Goal: Information Seeking & Learning: Find specific fact

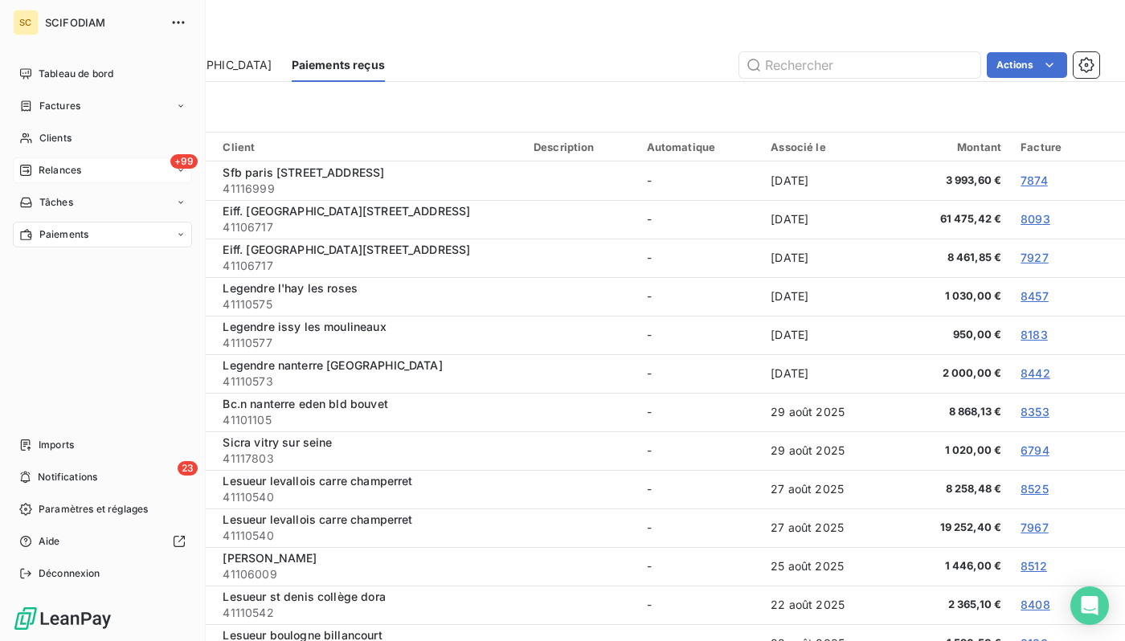
click at [44, 180] on div "+99 Relances" at bounding box center [102, 170] width 179 height 26
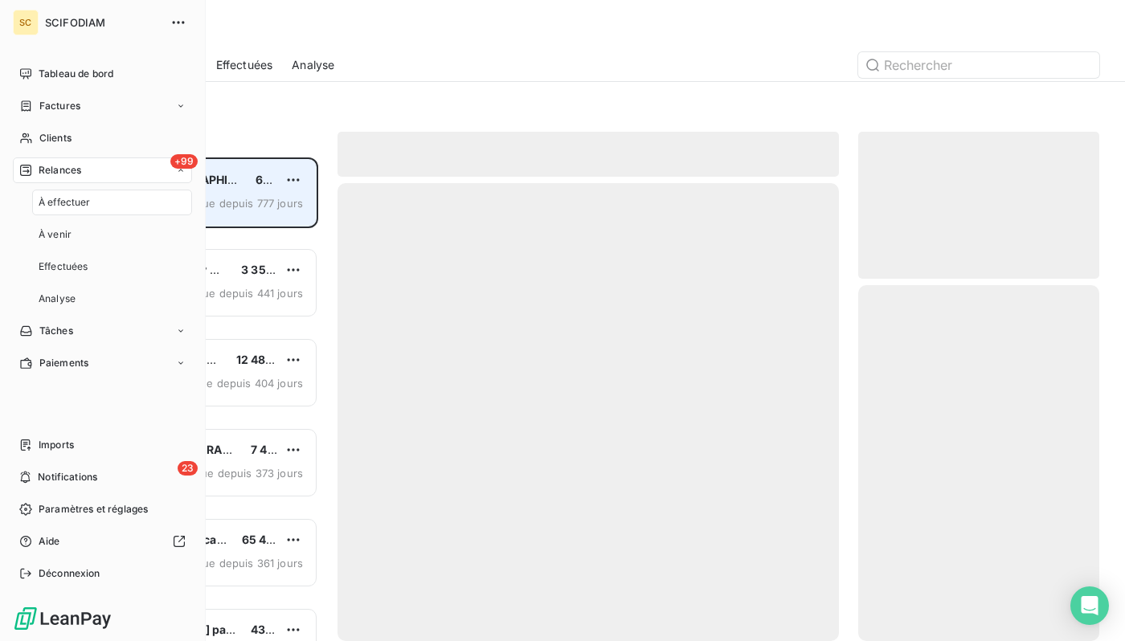
scroll to position [484, 241]
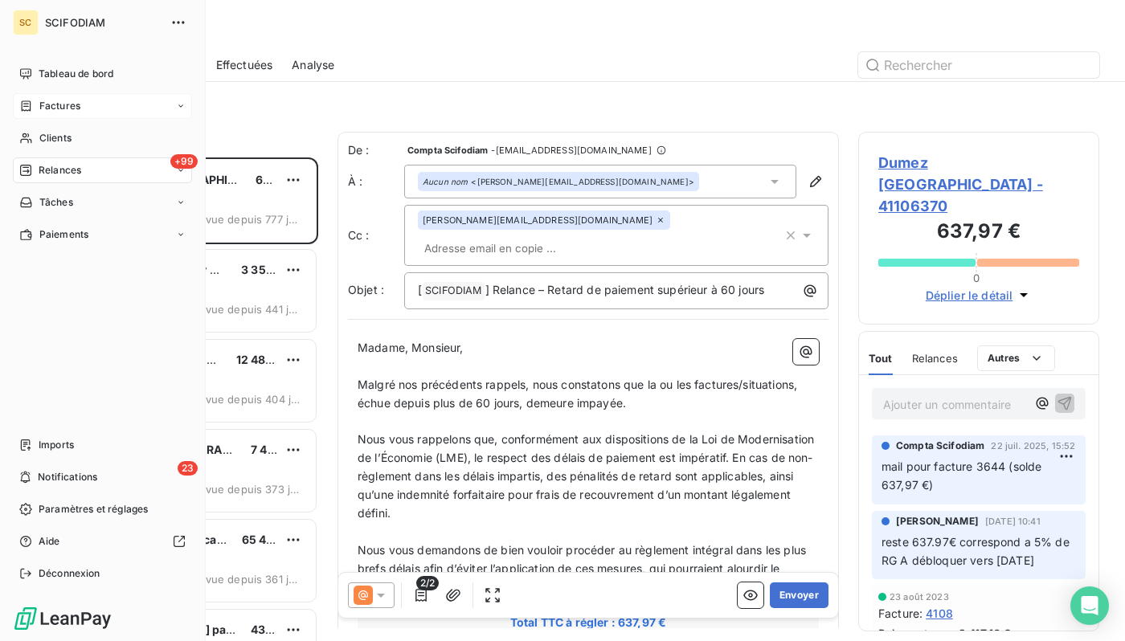
click at [75, 106] on span "Factures" at bounding box center [59, 106] width 41 height 14
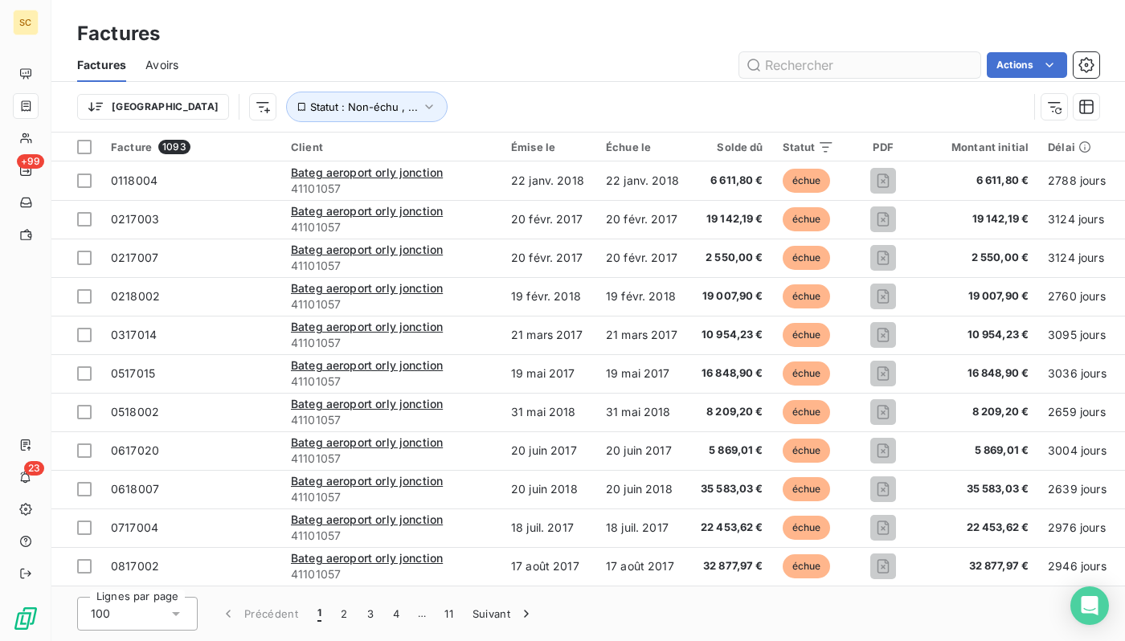
click at [871, 67] on input "text" at bounding box center [859, 65] width 241 height 26
type input "4106"
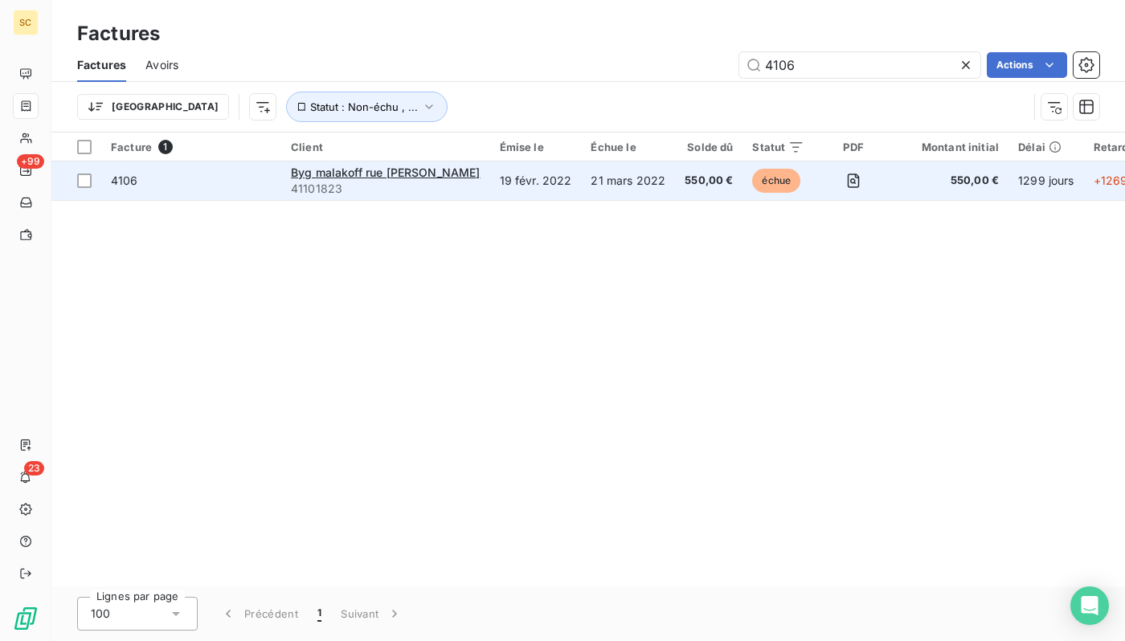
click at [142, 196] on td "4106" at bounding box center [191, 180] width 180 height 39
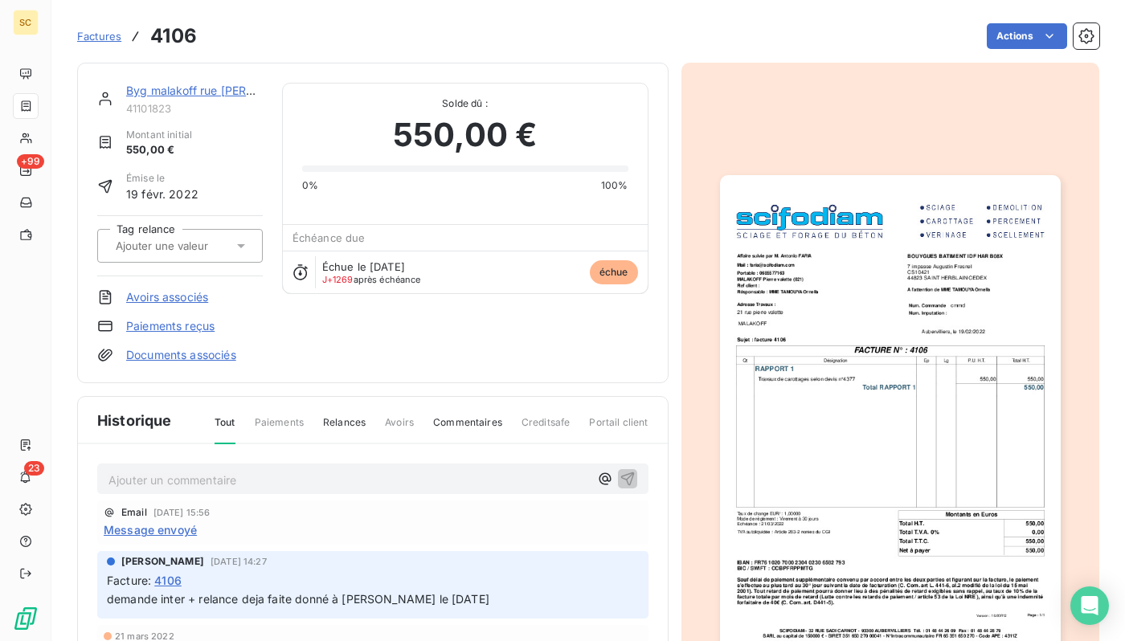
click at [182, 84] on link "Byg malakoff rue [PERSON_NAME]" at bounding box center [220, 91] width 189 height 14
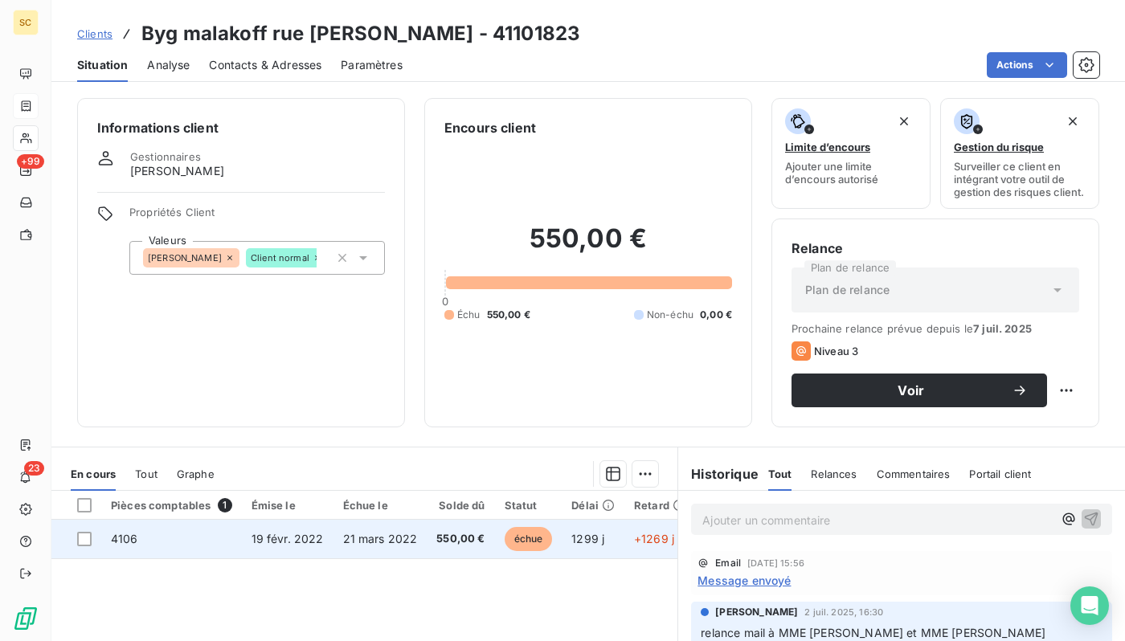
click at [382, 547] on td "21 mars 2022" at bounding box center [380, 539] width 94 height 39
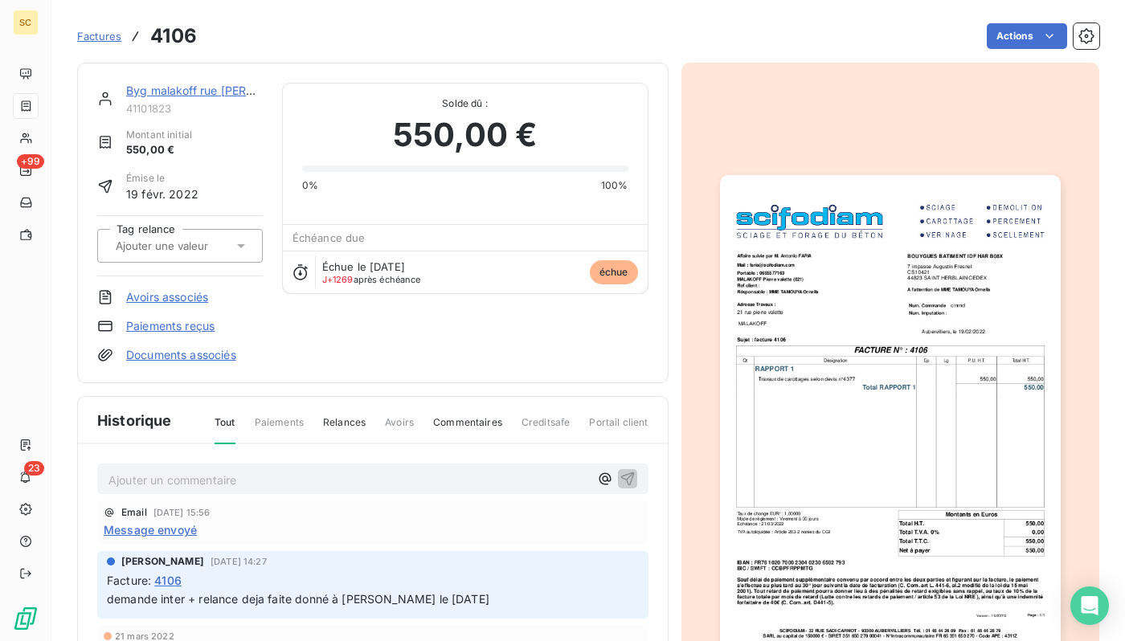
click at [1033, 480] on img "button" at bounding box center [890, 415] width 341 height 481
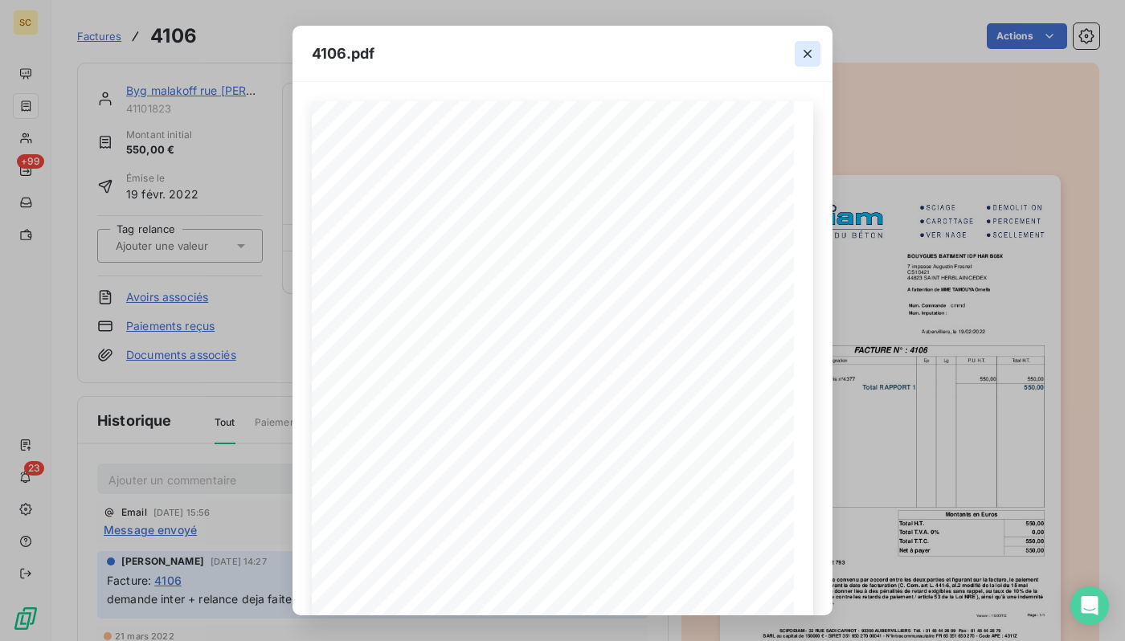
click at [810, 57] on icon "button" at bounding box center [807, 54] width 16 height 16
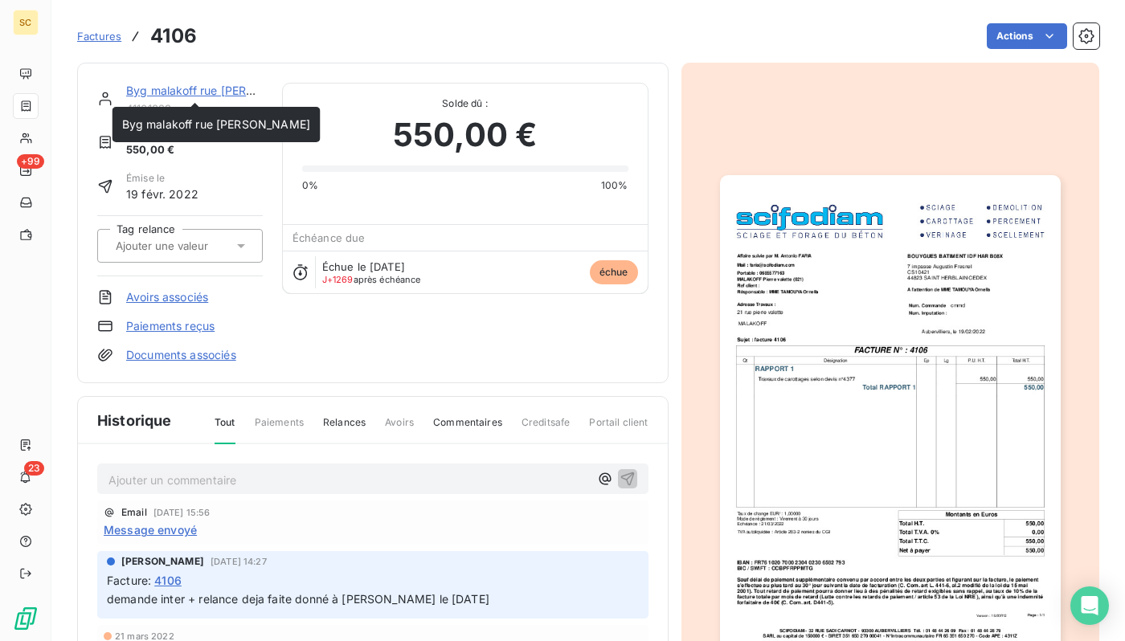
click at [178, 87] on link "Byg malakoff rue [PERSON_NAME]" at bounding box center [220, 91] width 189 height 14
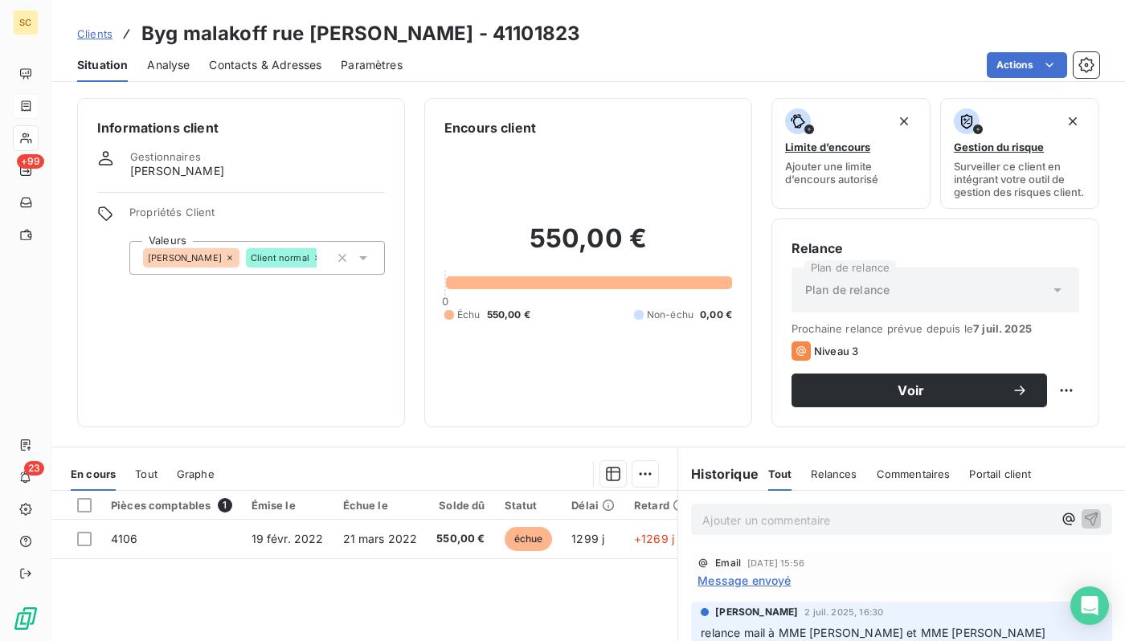
click at [231, 61] on span "Contacts & Adresses" at bounding box center [265, 65] width 112 height 16
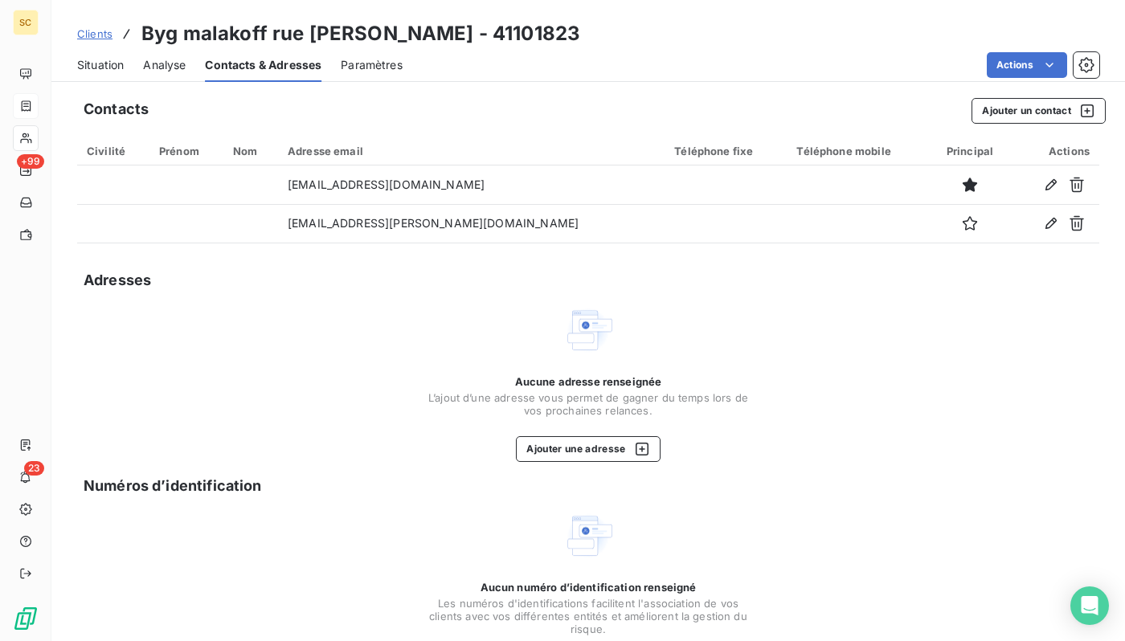
drag, startPoint x: 108, startPoint y: 67, endPoint x: 119, endPoint y: 68, distance: 10.5
click at [108, 67] on span "Situation" at bounding box center [100, 65] width 47 height 16
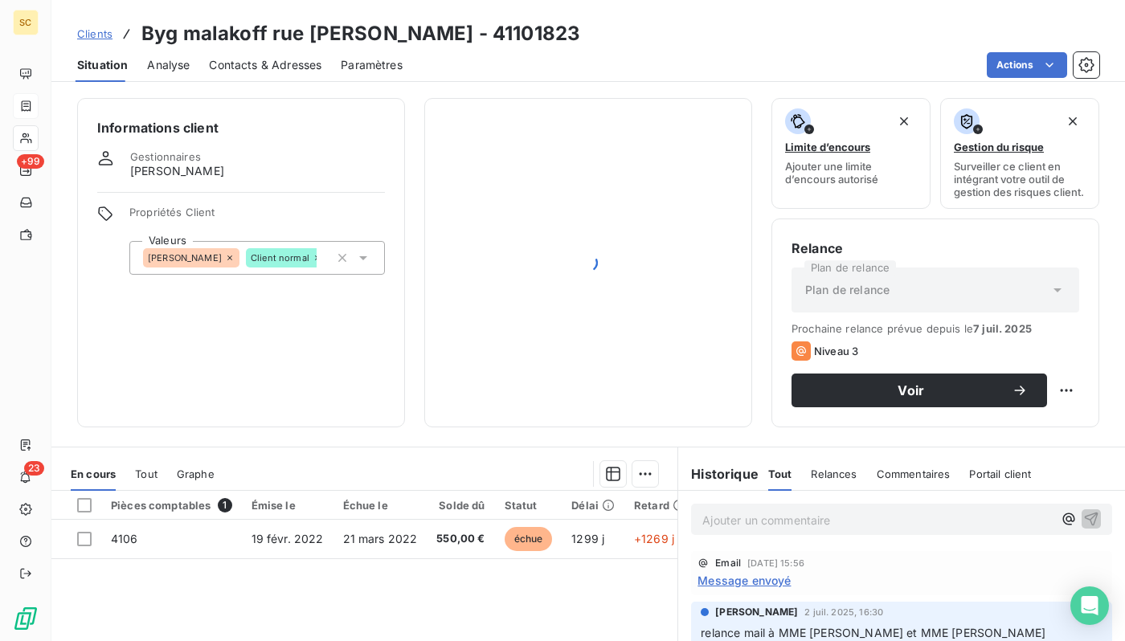
drag, startPoint x: 279, startPoint y: 71, endPoint x: 260, endPoint y: 72, distance: 18.5
click at [279, 71] on span "Contacts & Adresses" at bounding box center [265, 65] width 112 height 16
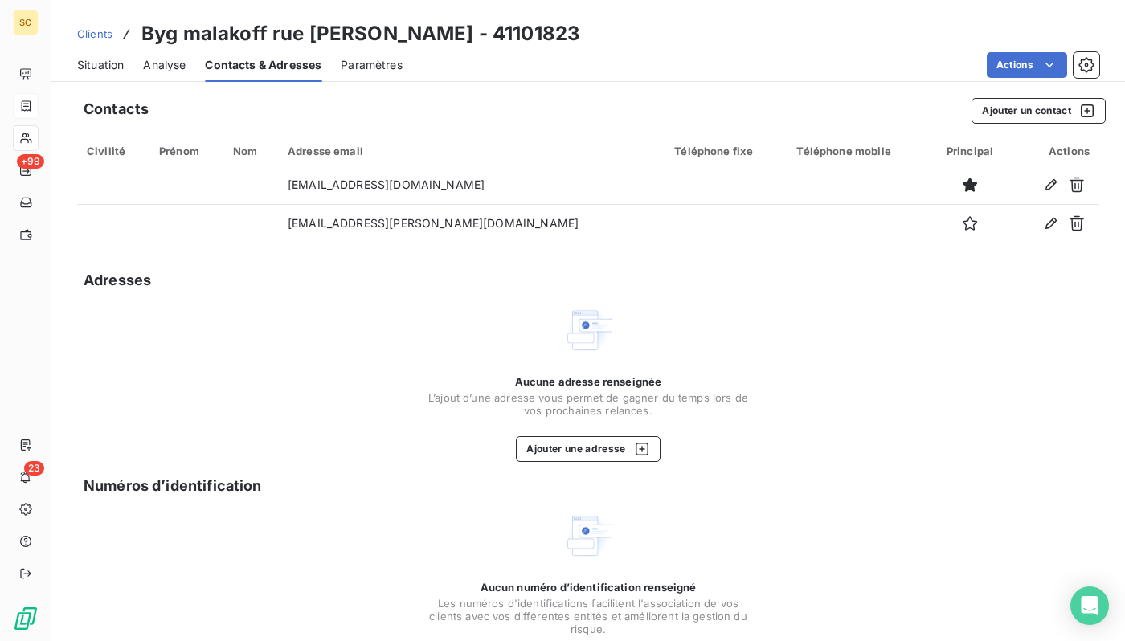
click at [111, 68] on span "Situation" at bounding box center [100, 65] width 47 height 16
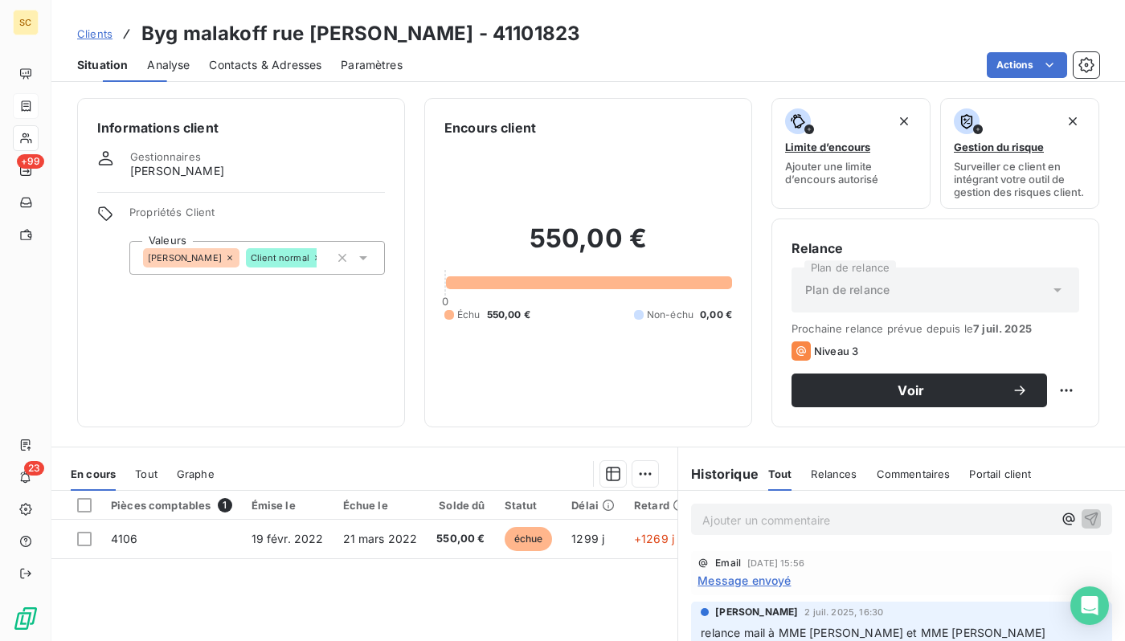
click at [242, 64] on span "Contacts & Adresses" at bounding box center [265, 65] width 112 height 16
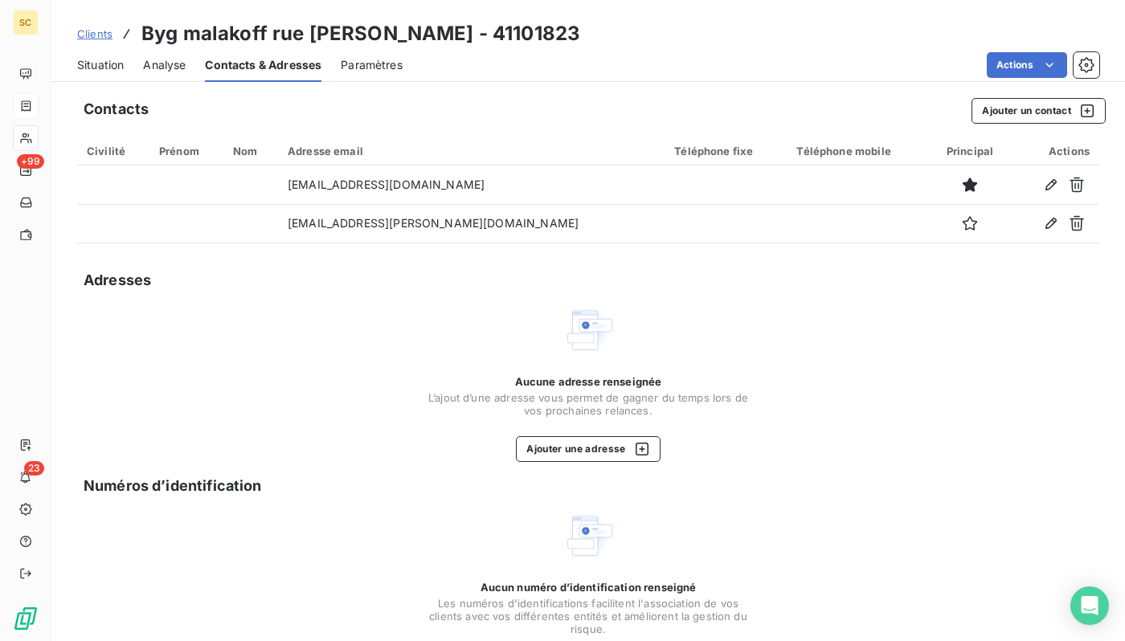
click at [102, 70] on span "Situation" at bounding box center [100, 65] width 47 height 16
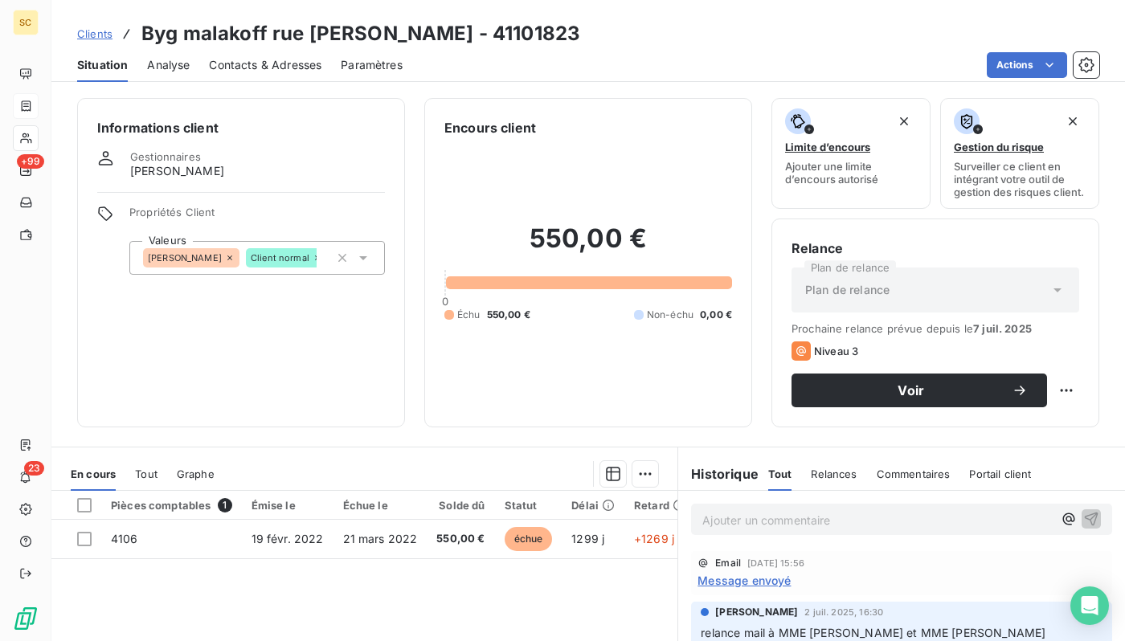
click at [225, 63] on span "Contacts & Adresses" at bounding box center [265, 65] width 112 height 16
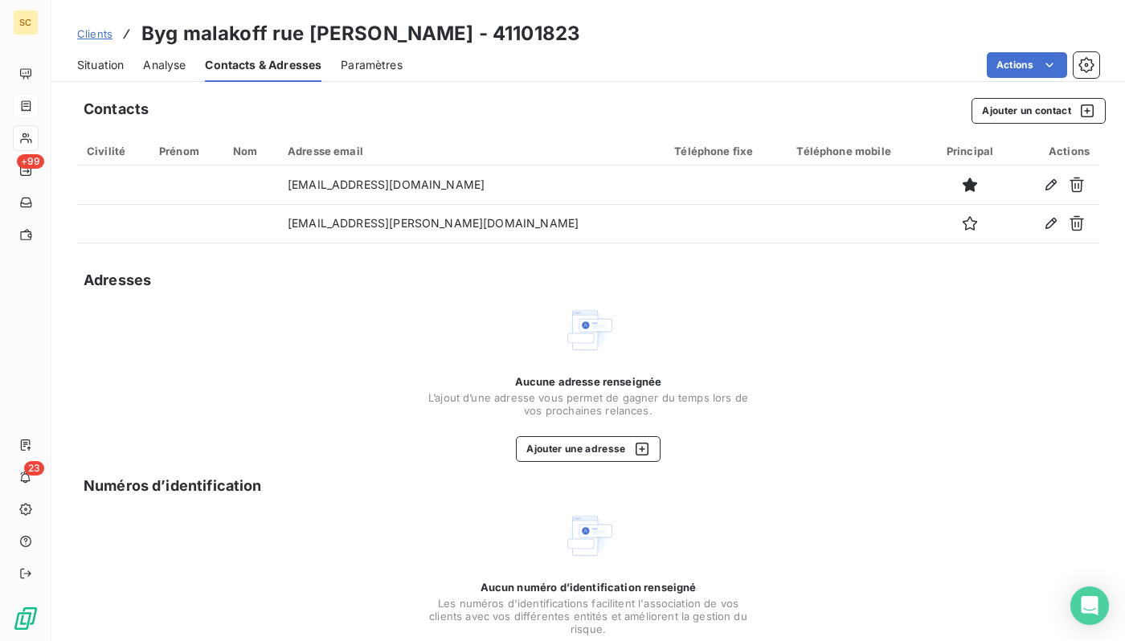
click at [84, 59] on span "Situation" at bounding box center [100, 65] width 47 height 16
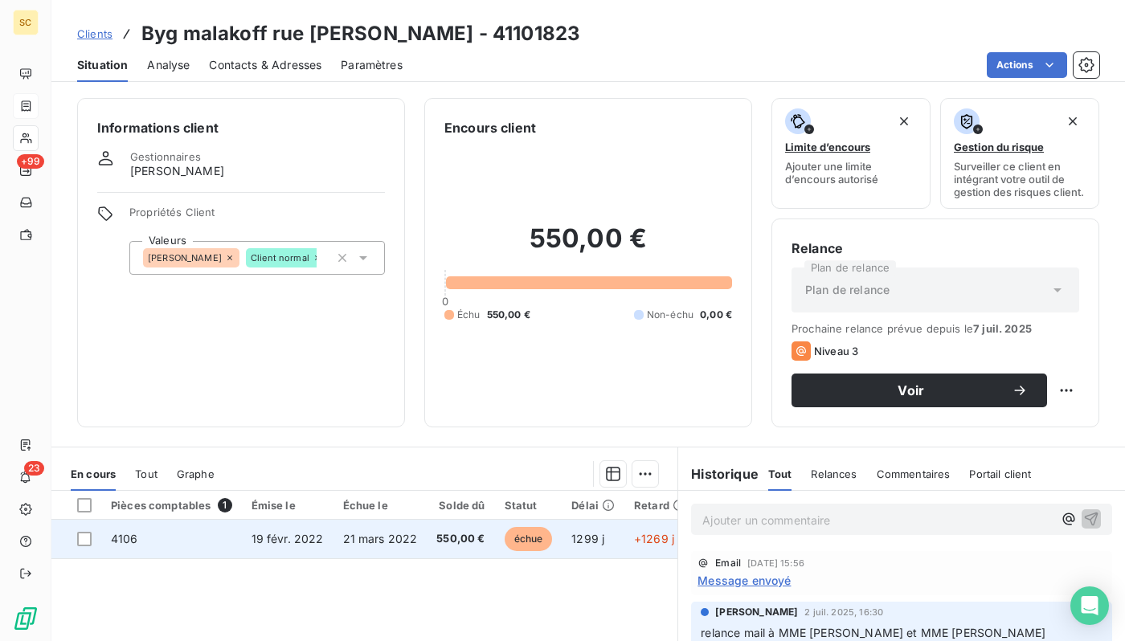
click at [414, 532] on td "21 mars 2022" at bounding box center [380, 539] width 94 height 39
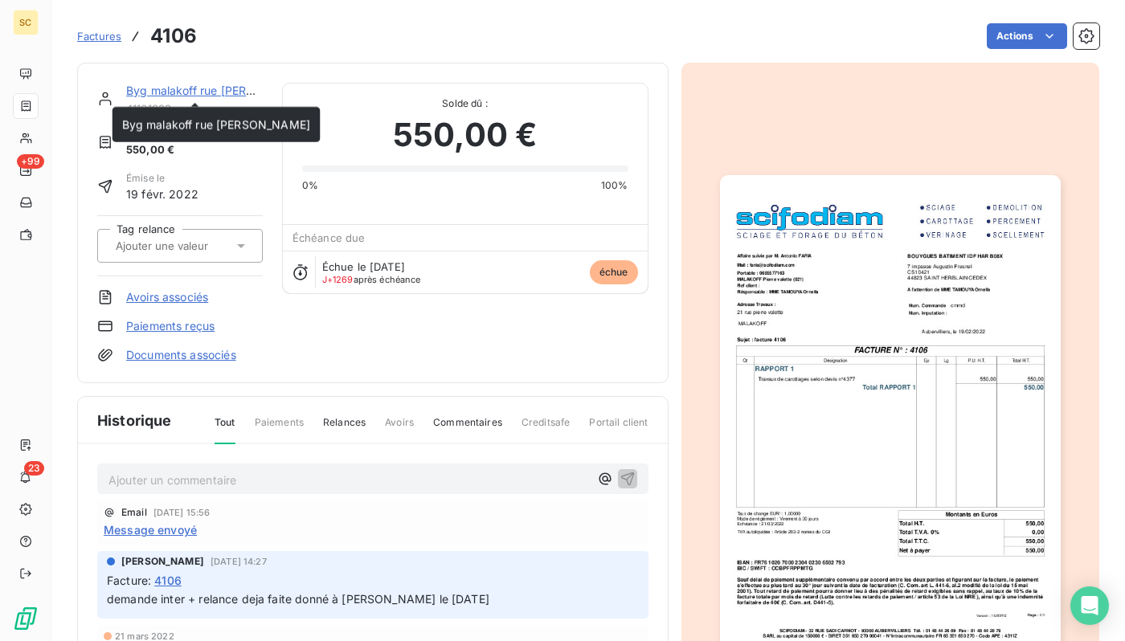
click at [192, 91] on link "Byg malakoff rue [PERSON_NAME]" at bounding box center [220, 91] width 189 height 14
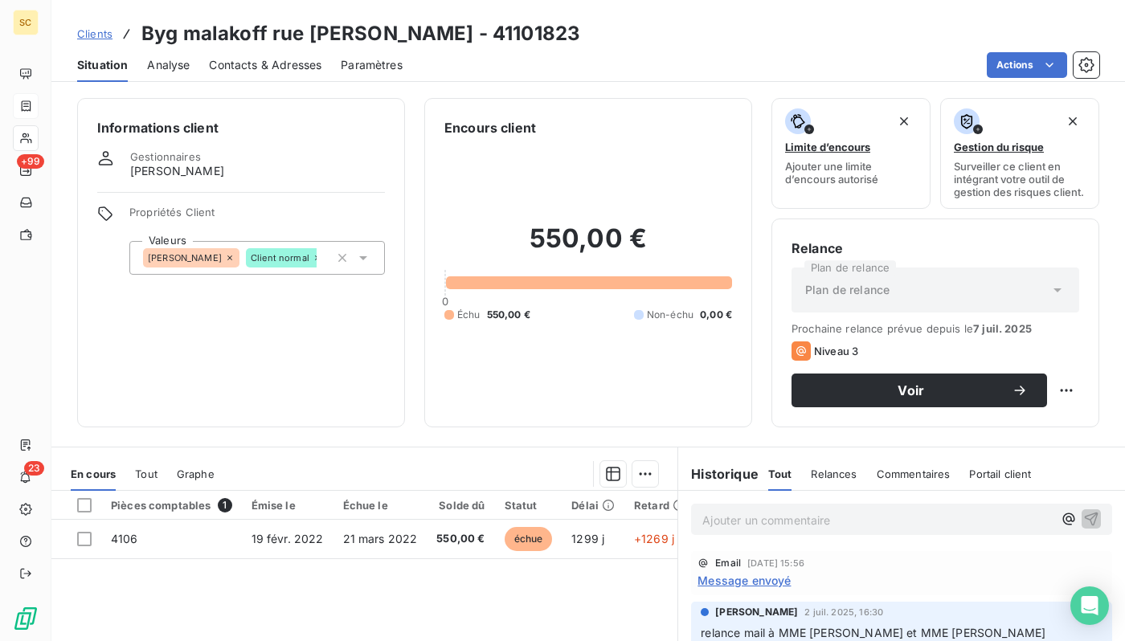
click at [293, 64] on span "Contacts & Adresses" at bounding box center [265, 65] width 112 height 16
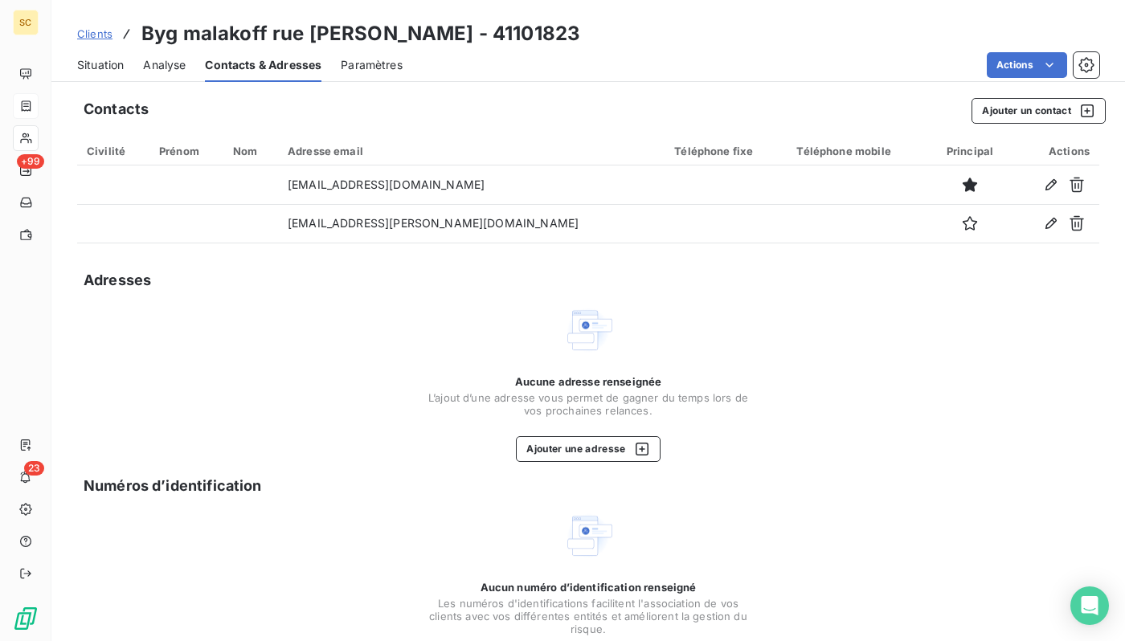
click at [80, 61] on span "Situation" at bounding box center [100, 65] width 47 height 16
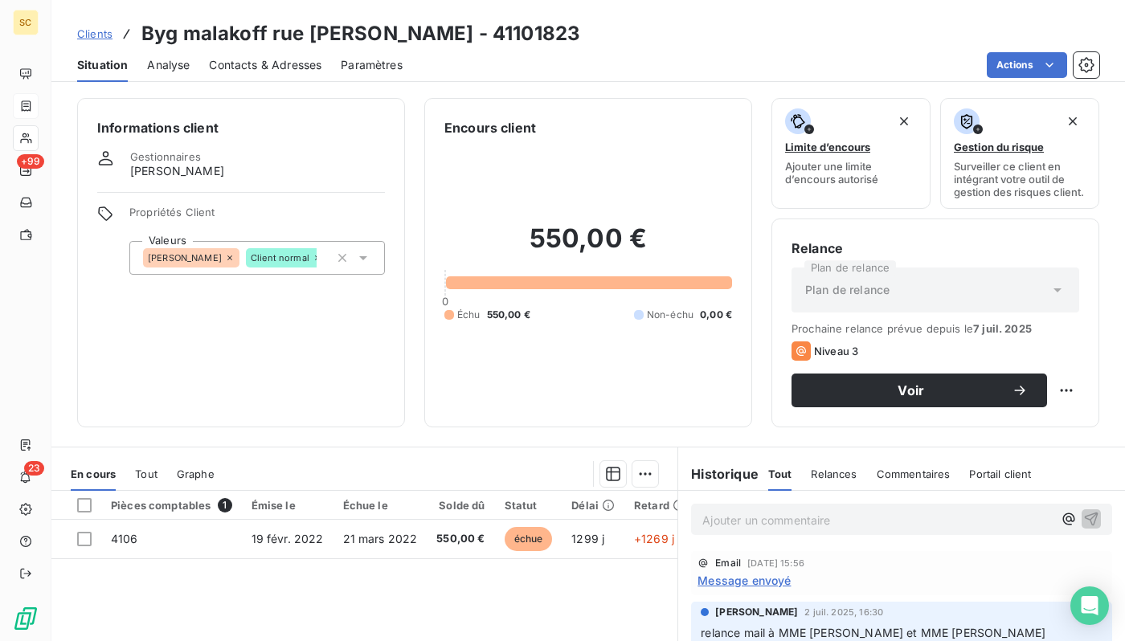
click at [243, 67] on span "Contacts & Adresses" at bounding box center [265, 65] width 112 height 16
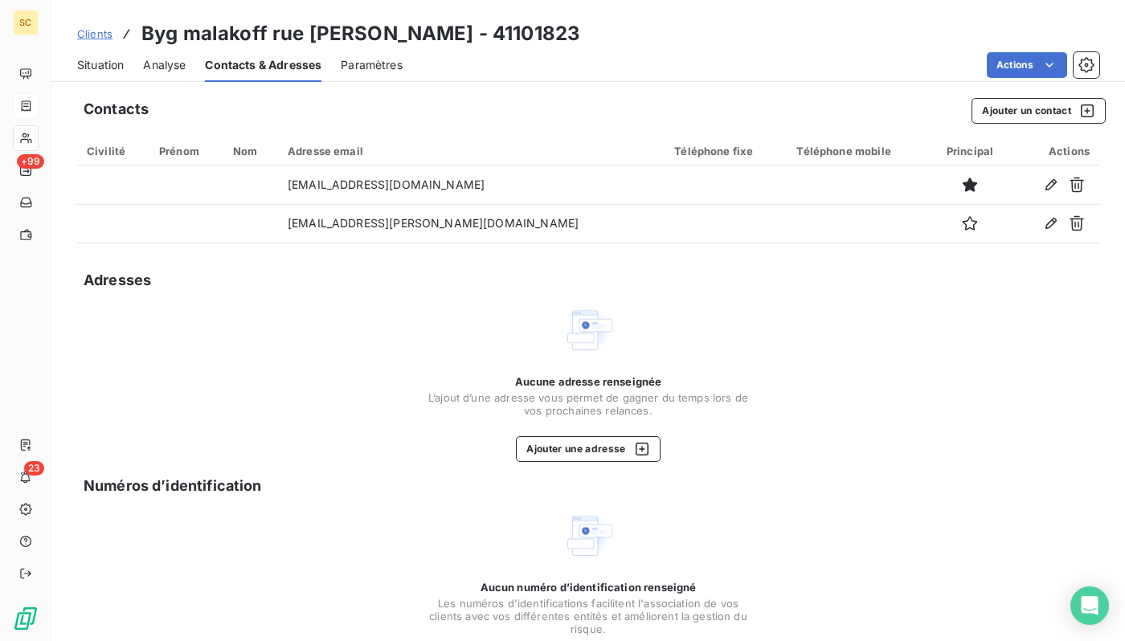
click at [96, 61] on span "Situation" at bounding box center [100, 65] width 47 height 16
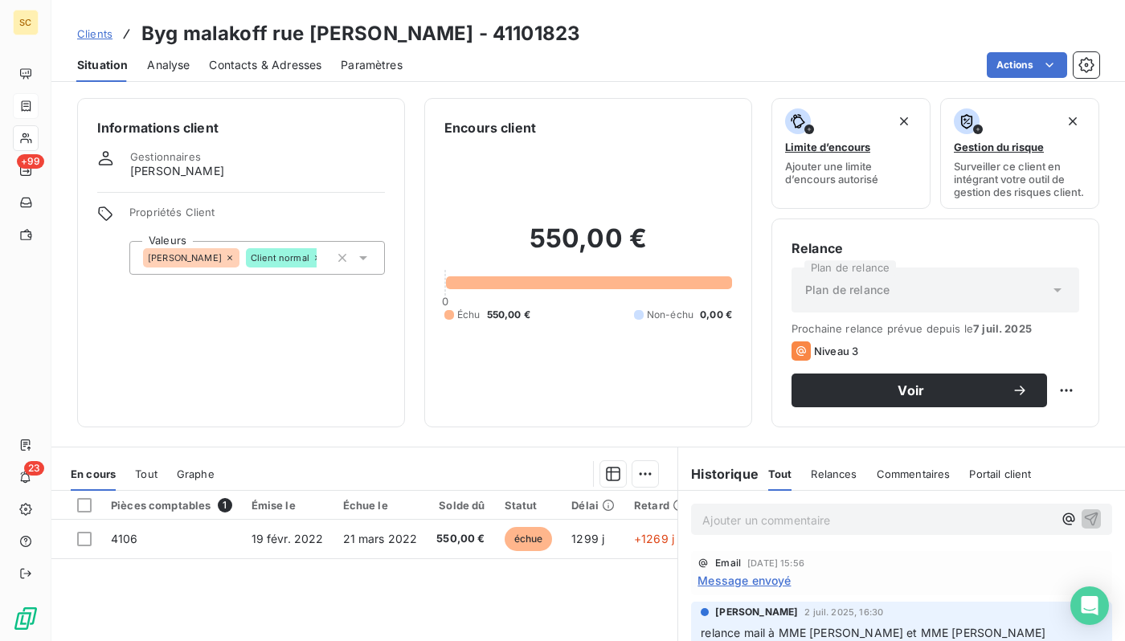
click at [231, 70] on span "Contacts & Adresses" at bounding box center [265, 65] width 112 height 16
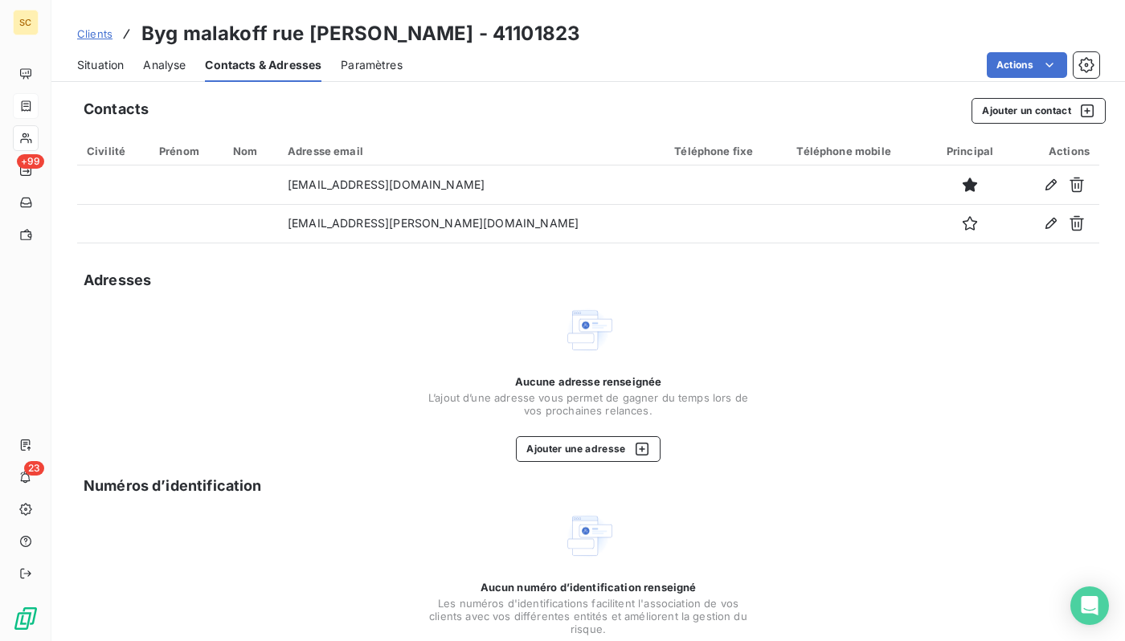
click at [88, 66] on span "Situation" at bounding box center [100, 65] width 47 height 16
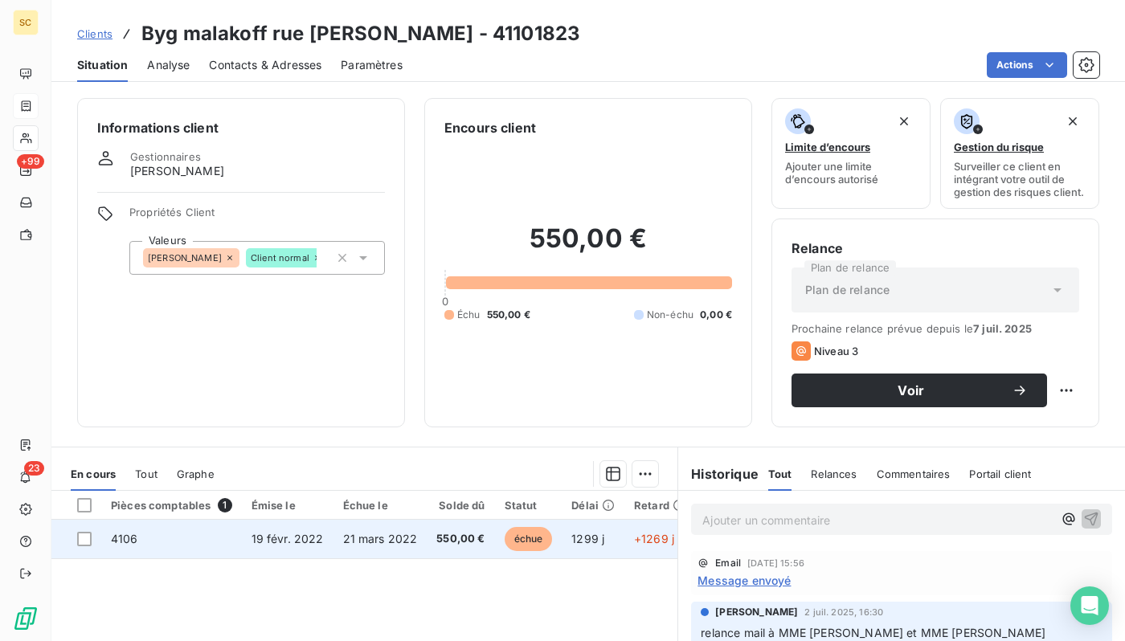
click at [313, 540] on span "19 févr. 2022" at bounding box center [287, 539] width 72 height 14
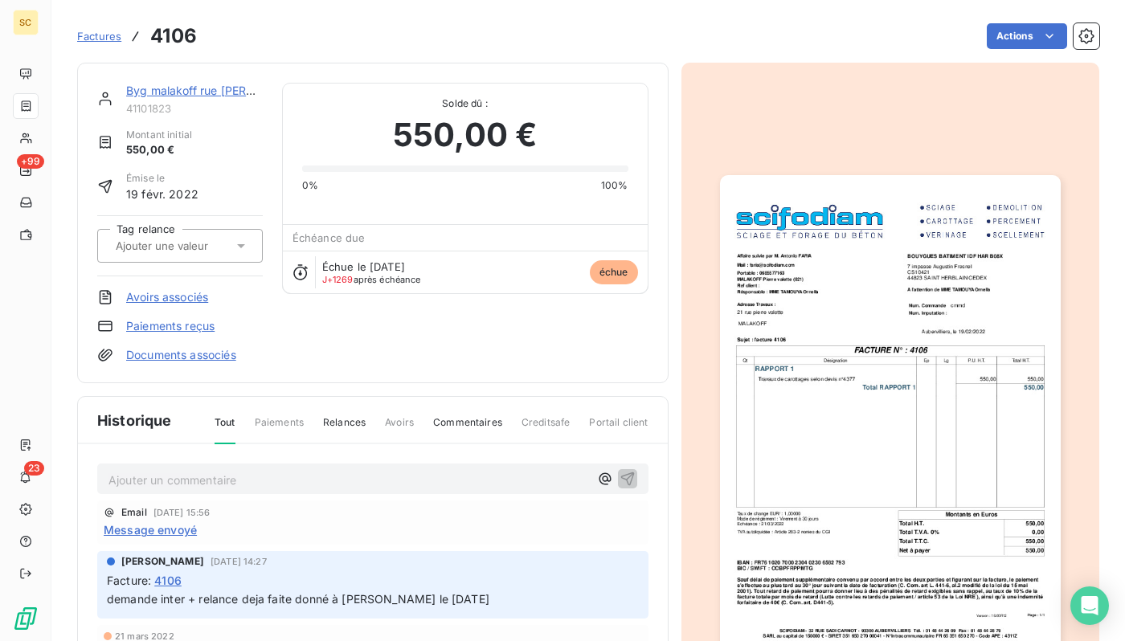
click at [839, 410] on img "button" at bounding box center [890, 415] width 341 height 481
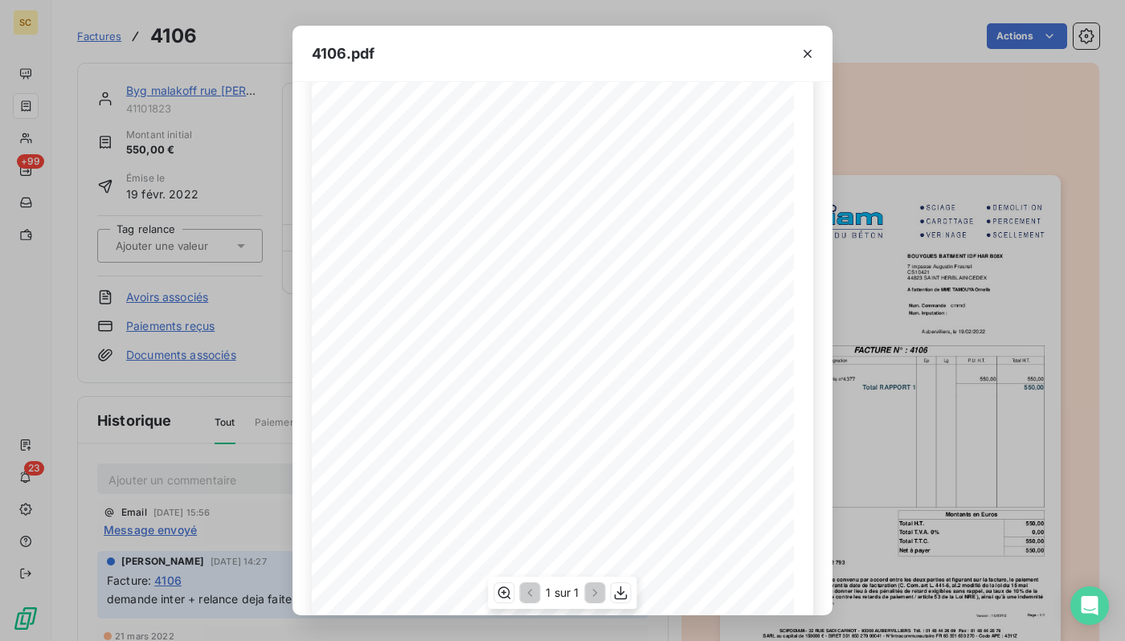
scroll to position [138, 0]
drag, startPoint x: 807, startPoint y: 56, endPoint x: 788, endPoint y: 61, distance: 19.9
click at [807, 56] on icon "button" at bounding box center [807, 54] width 16 height 16
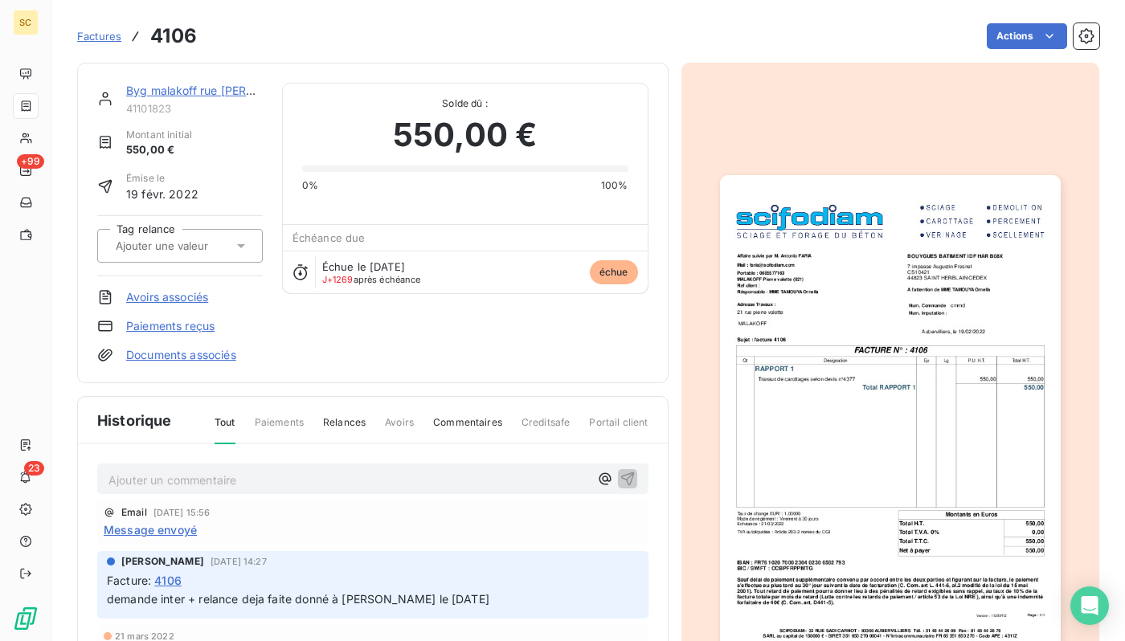
click at [234, 96] on link "Byg malakoff rue [PERSON_NAME]" at bounding box center [220, 91] width 189 height 14
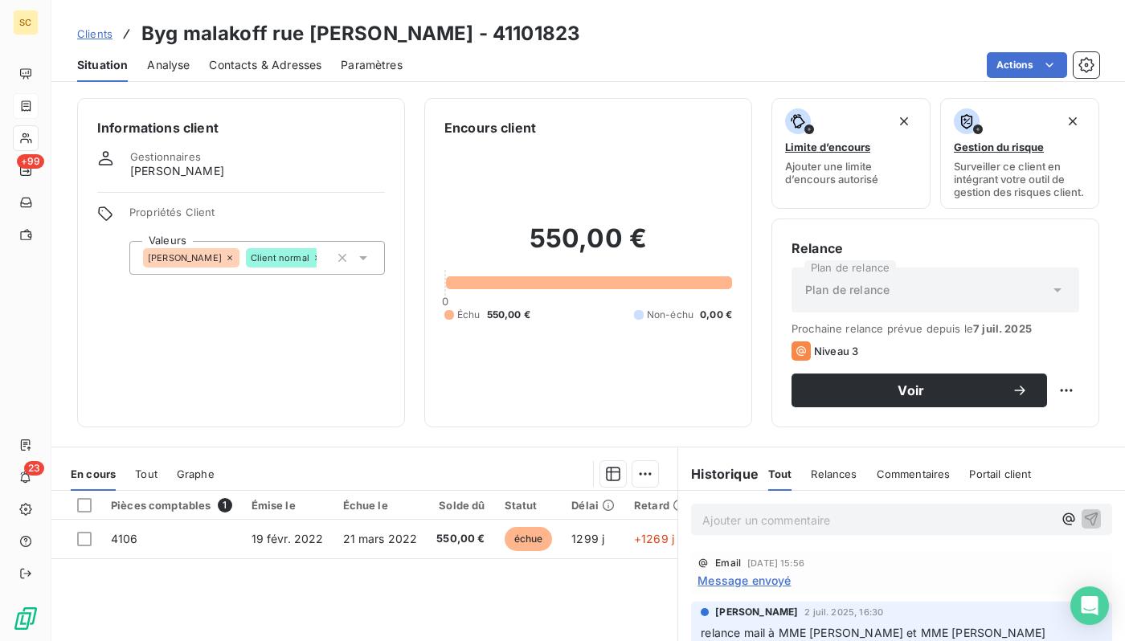
click at [274, 64] on span "Contacts & Adresses" at bounding box center [265, 65] width 112 height 16
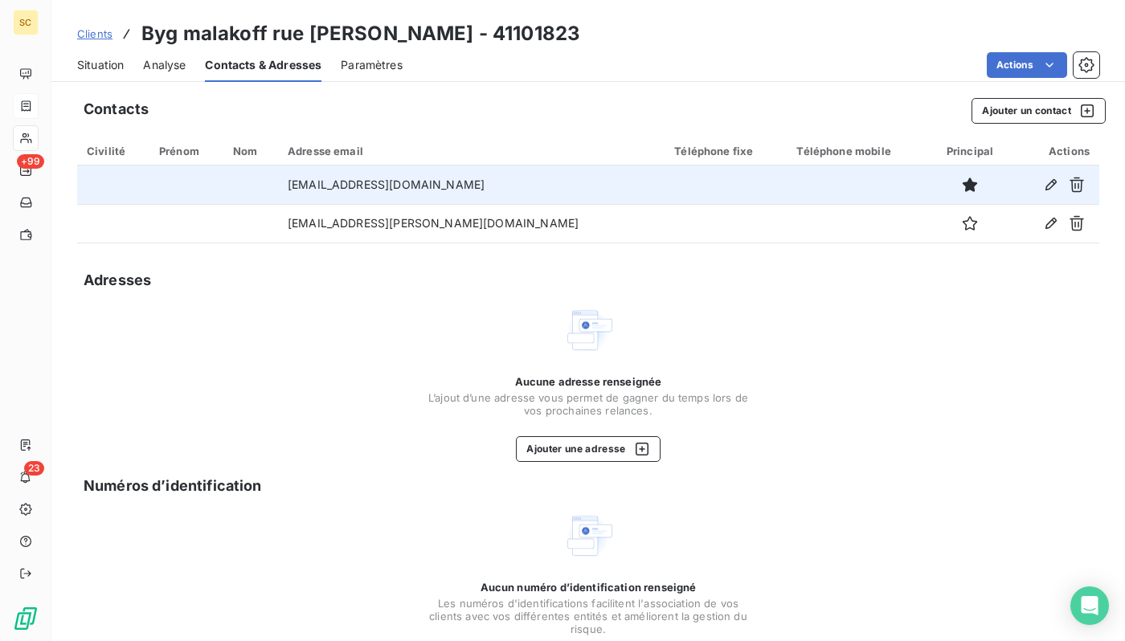
drag, startPoint x: 582, startPoint y: 179, endPoint x: 279, endPoint y: 184, distance: 302.9
click at [276, 184] on tr "[EMAIL_ADDRESS][DOMAIN_NAME]" at bounding box center [588, 184] width 1022 height 39
copy tr "[EMAIL_ADDRESS][DOMAIN_NAME]"
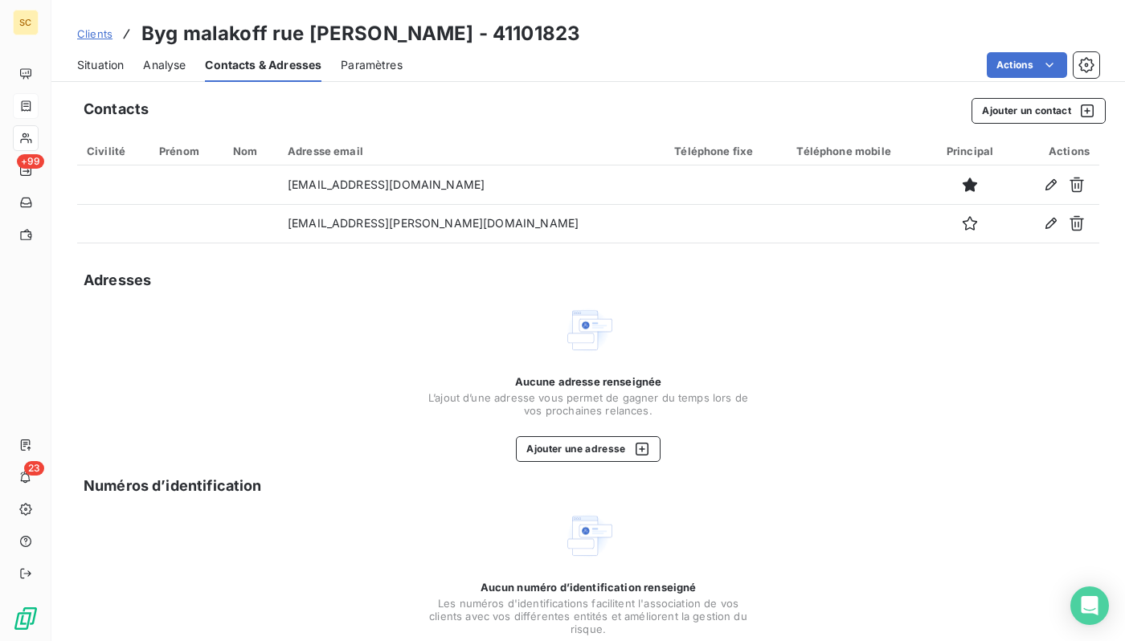
drag, startPoint x: 959, startPoint y: 189, endPoint x: 419, endPoint y: 102, distance: 546.7
click at [962, 190] on icon "button" at bounding box center [969, 185] width 14 height 14
click at [113, 74] on div "Situation" at bounding box center [100, 65] width 47 height 34
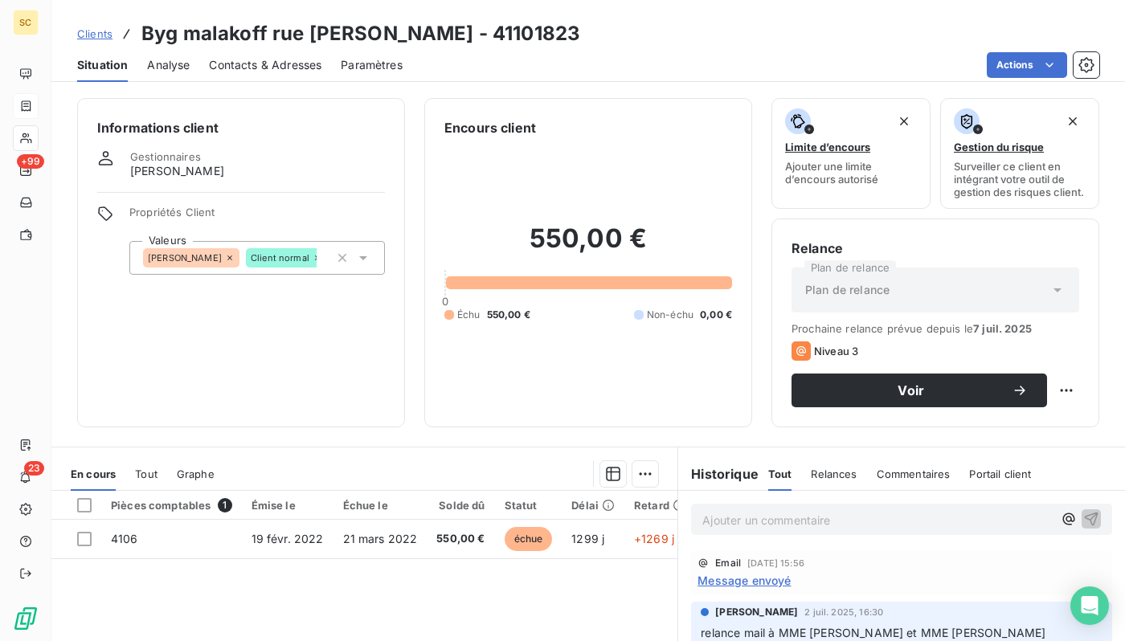
click at [806, 525] on p "Ajouter un commentaire ﻿" at bounding box center [877, 520] width 350 height 20
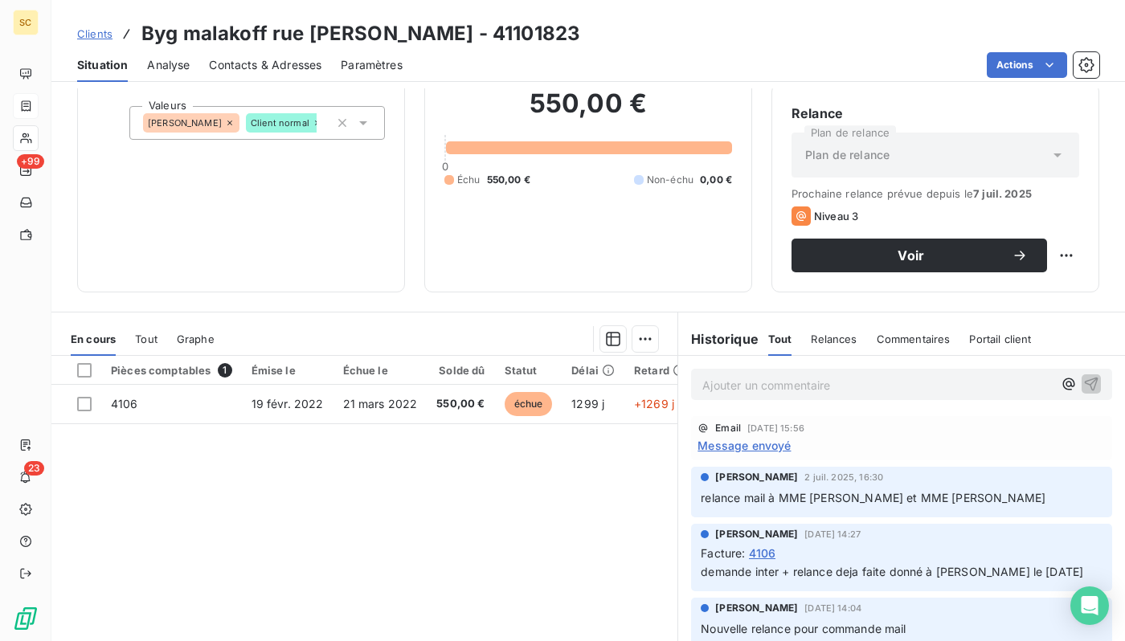
scroll to position [207, 0]
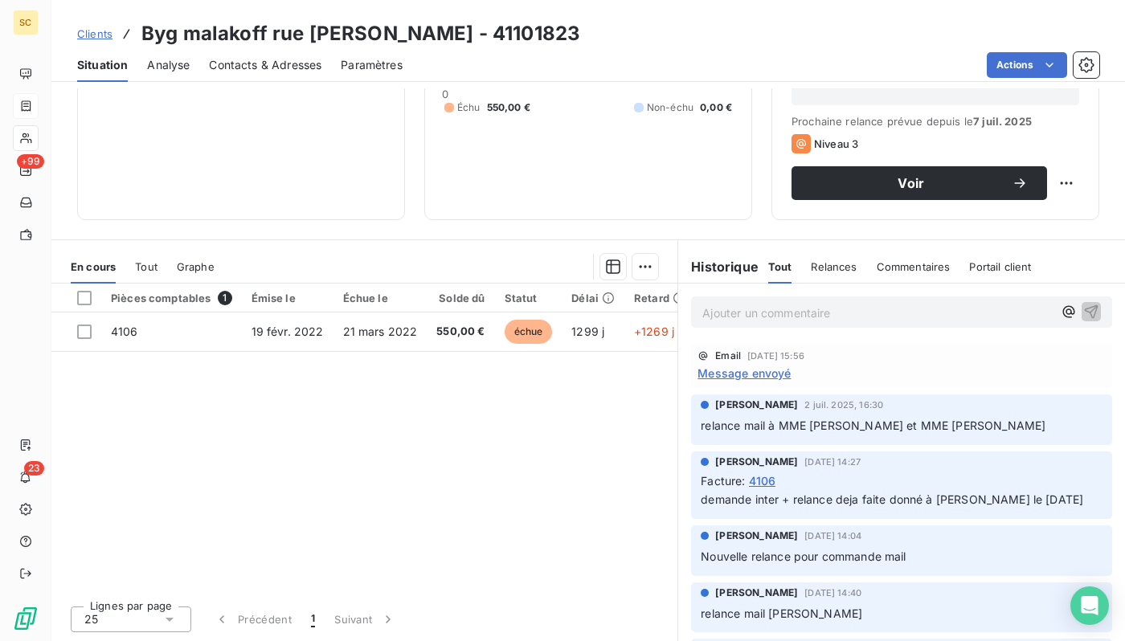
click at [827, 267] on span "Relances" at bounding box center [833, 266] width 46 height 13
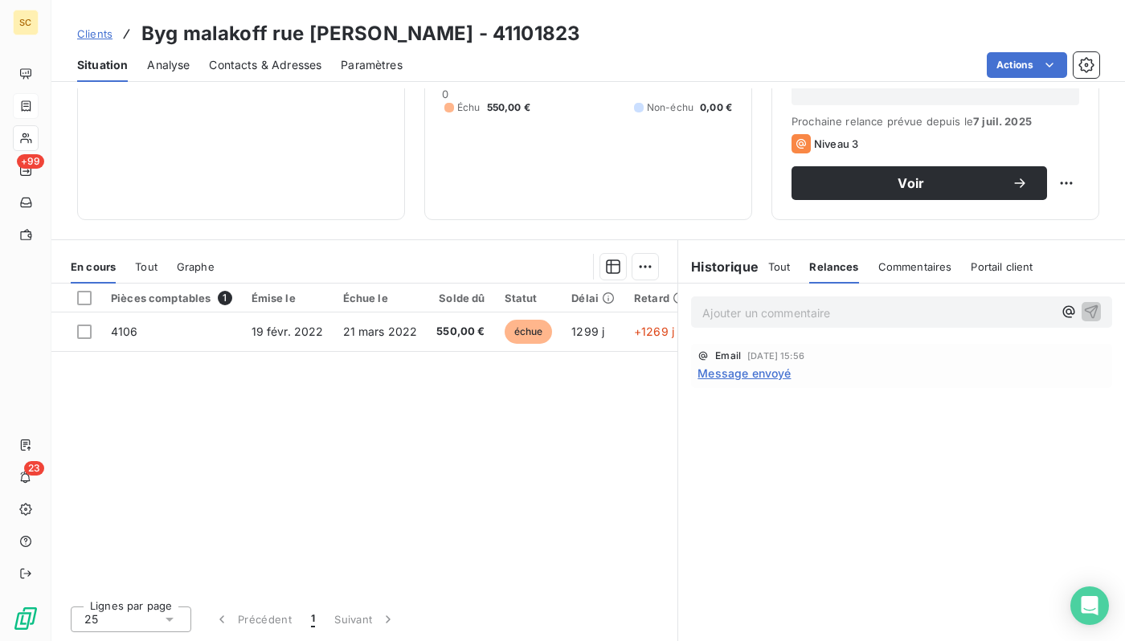
click at [805, 312] on p "Ajouter un commentaire ﻿" at bounding box center [877, 313] width 350 height 20
click at [770, 270] on span "Tout" at bounding box center [779, 266] width 22 height 13
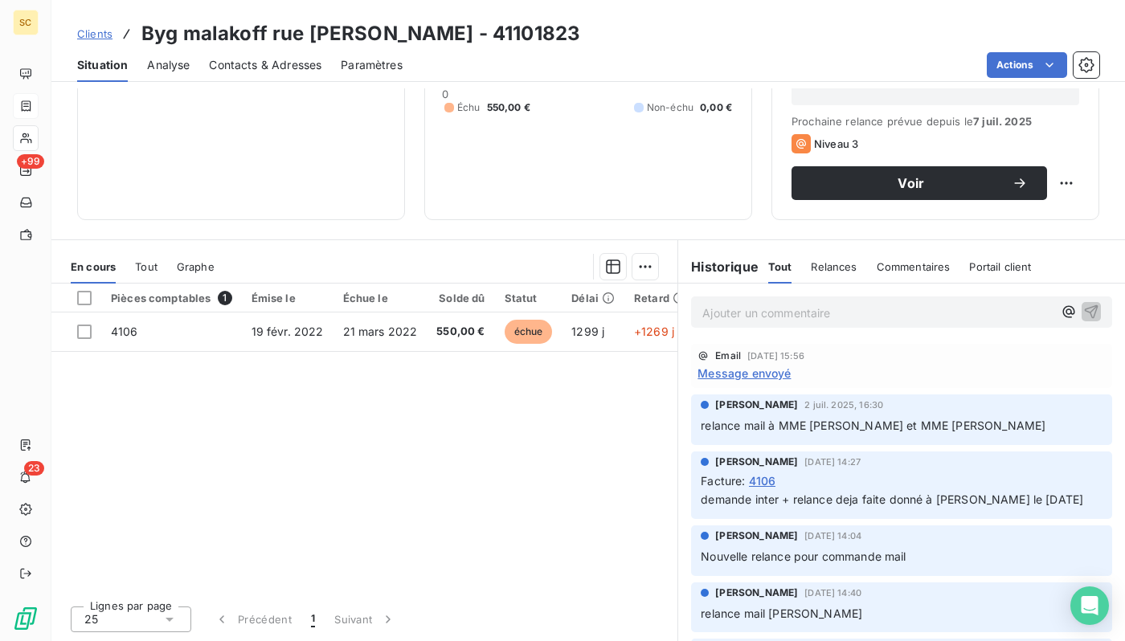
click at [289, 61] on span "Contacts & Adresses" at bounding box center [265, 65] width 112 height 16
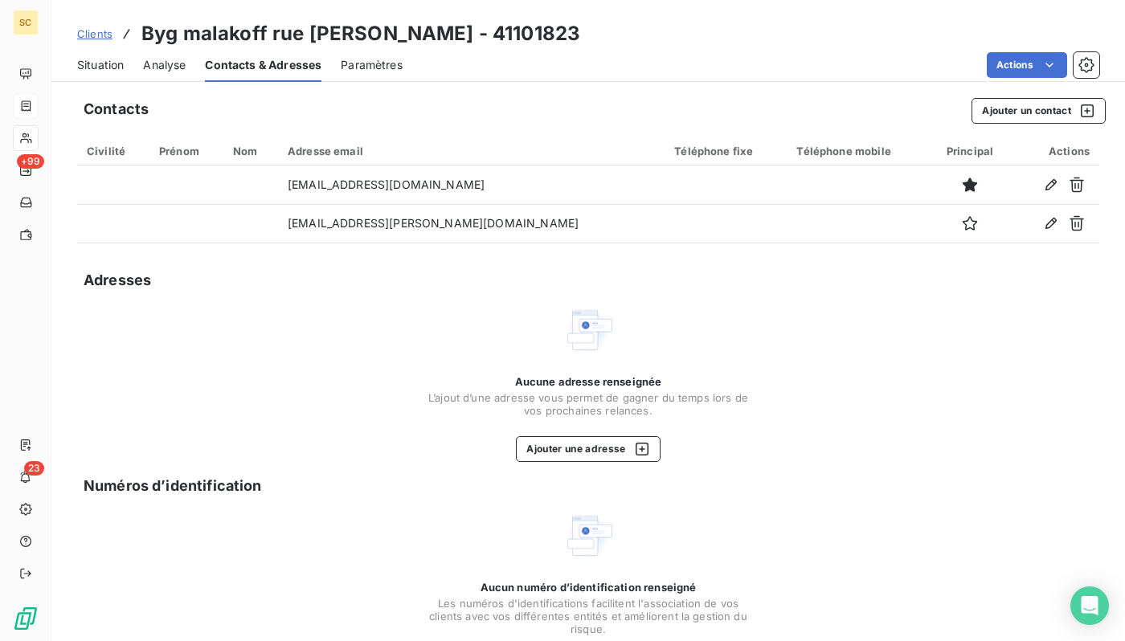
click at [106, 65] on span "Situation" at bounding box center [100, 65] width 47 height 16
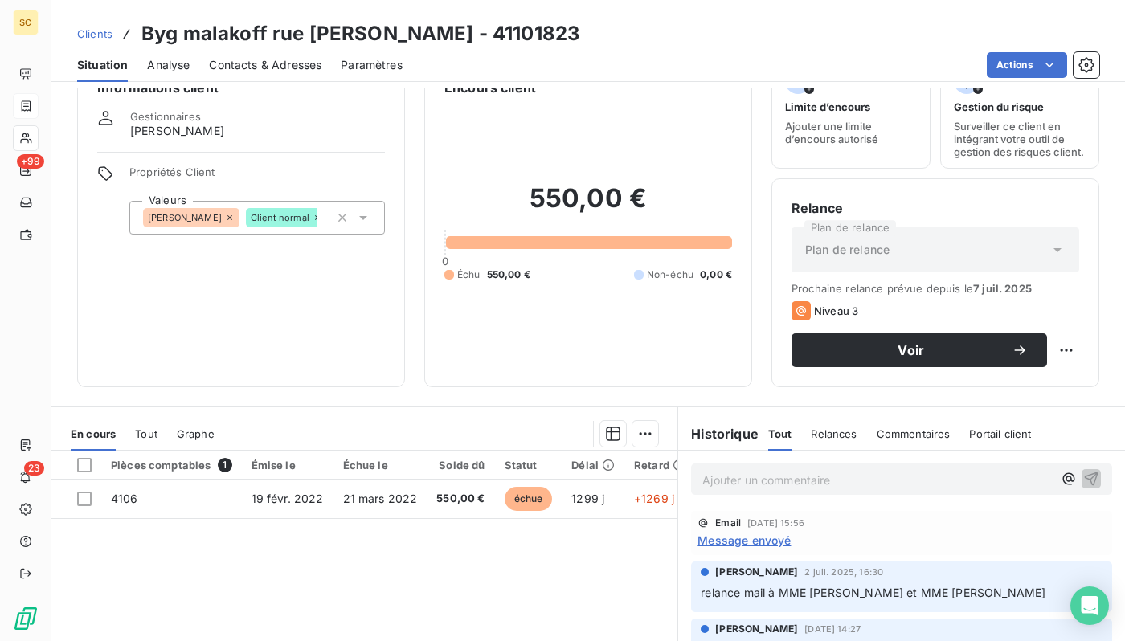
scroll to position [63, 0]
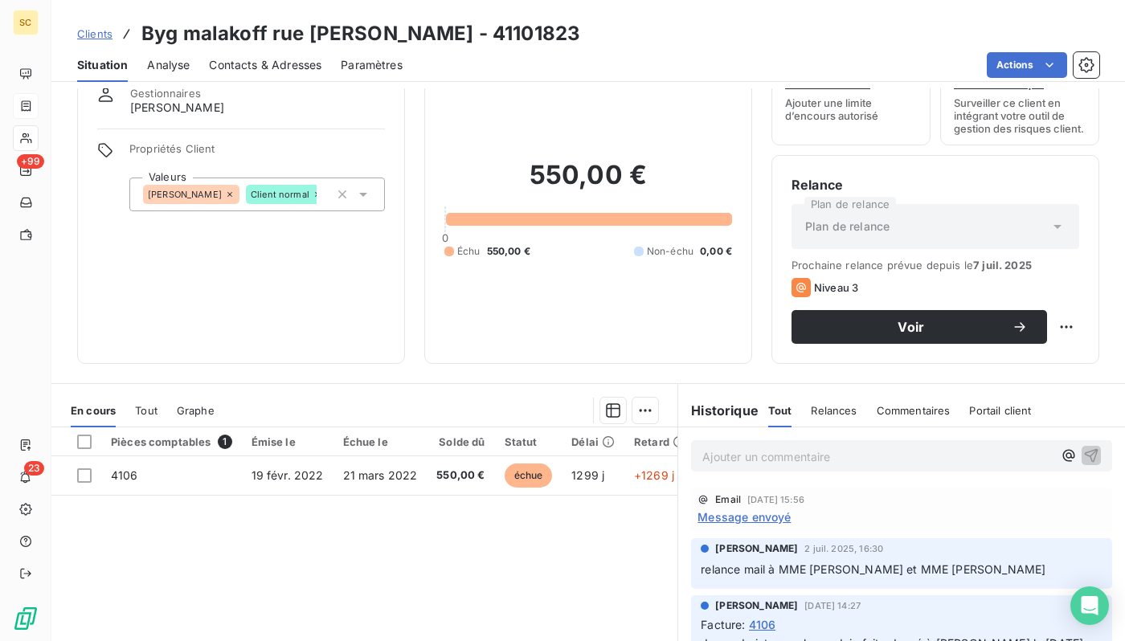
click at [810, 456] on p "Ajouter un commentaire ﻿" at bounding box center [877, 457] width 350 height 20
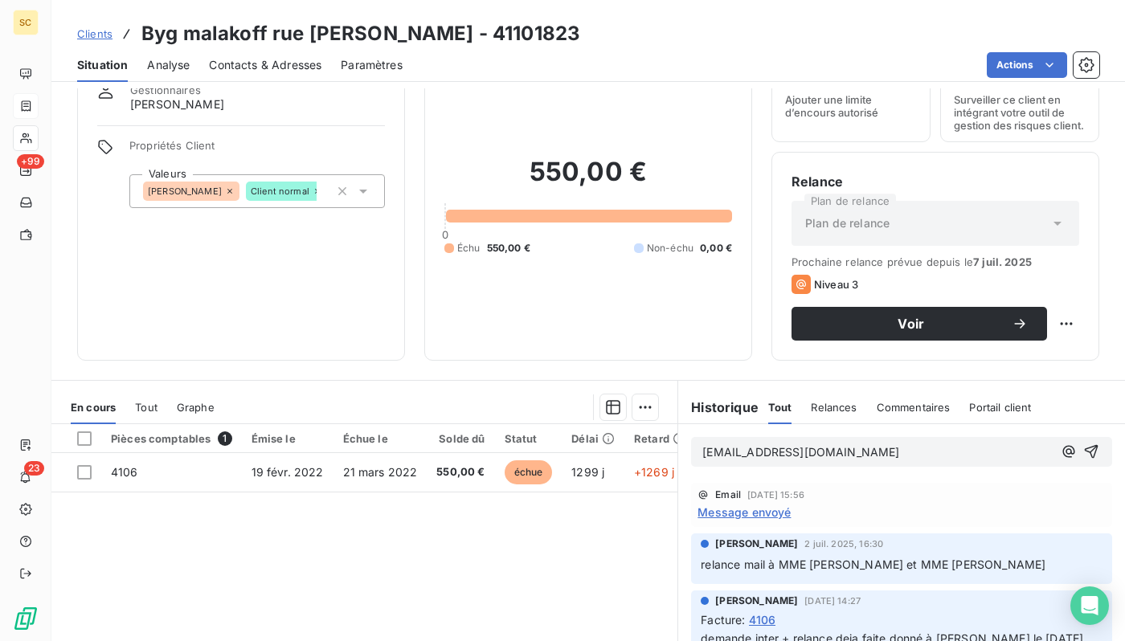
scroll to position [67, 0]
click at [284, 64] on span "Contacts & Adresses" at bounding box center [265, 65] width 112 height 16
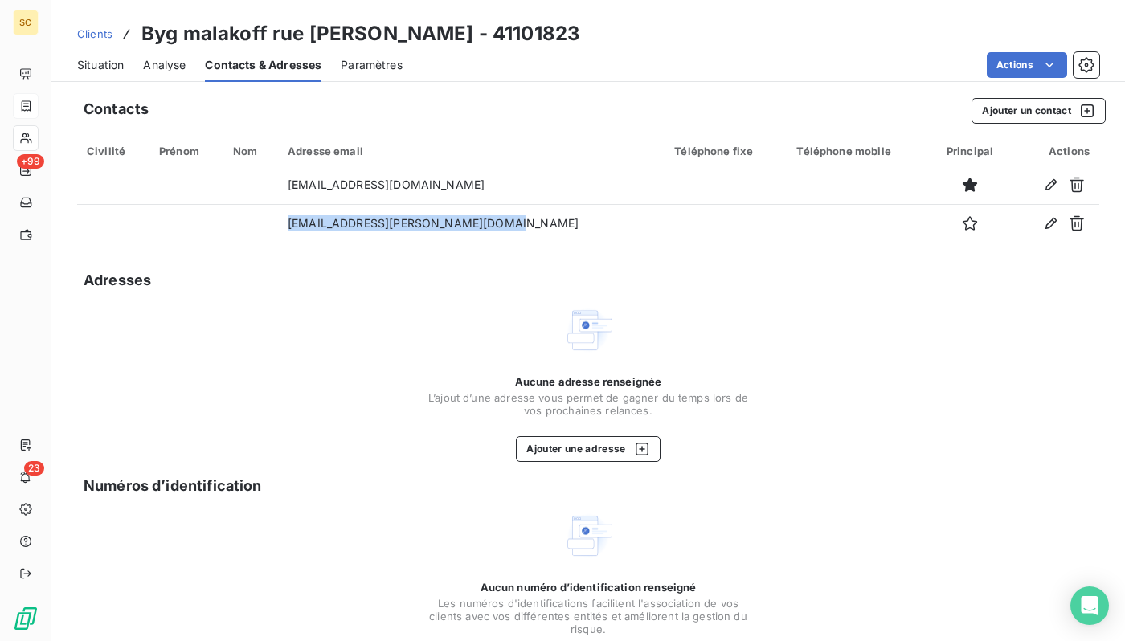
drag, startPoint x: 608, startPoint y: 215, endPoint x: 135, endPoint y: 136, distance: 479.7
click at [115, 206] on tr "[EMAIL_ADDRESS][PERSON_NAME][DOMAIN_NAME]" at bounding box center [588, 223] width 1022 height 39
copy tr "[EMAIL_ADDRESS][PERSON_NAME][DOMAIN_NAME]"
click at [92, 66] on span "Situation" at bounding box center [100, 65] width 47 height 16
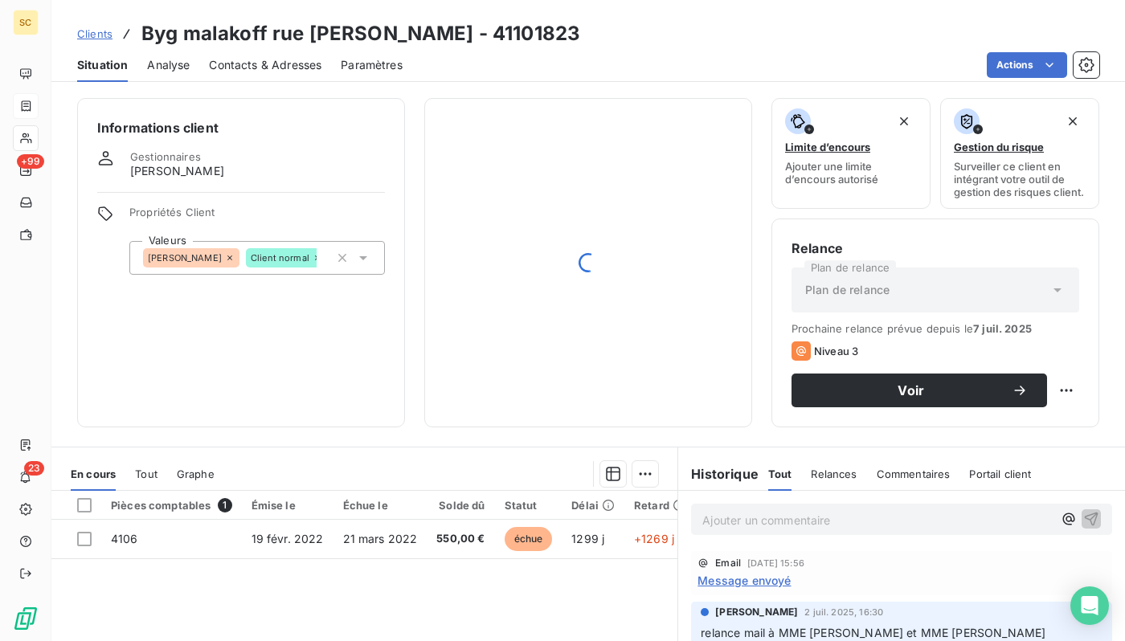
click at [803, 517] on p "Ajouter un commentaire ﻿" at bounding box center [877, 520] width 350 height 20
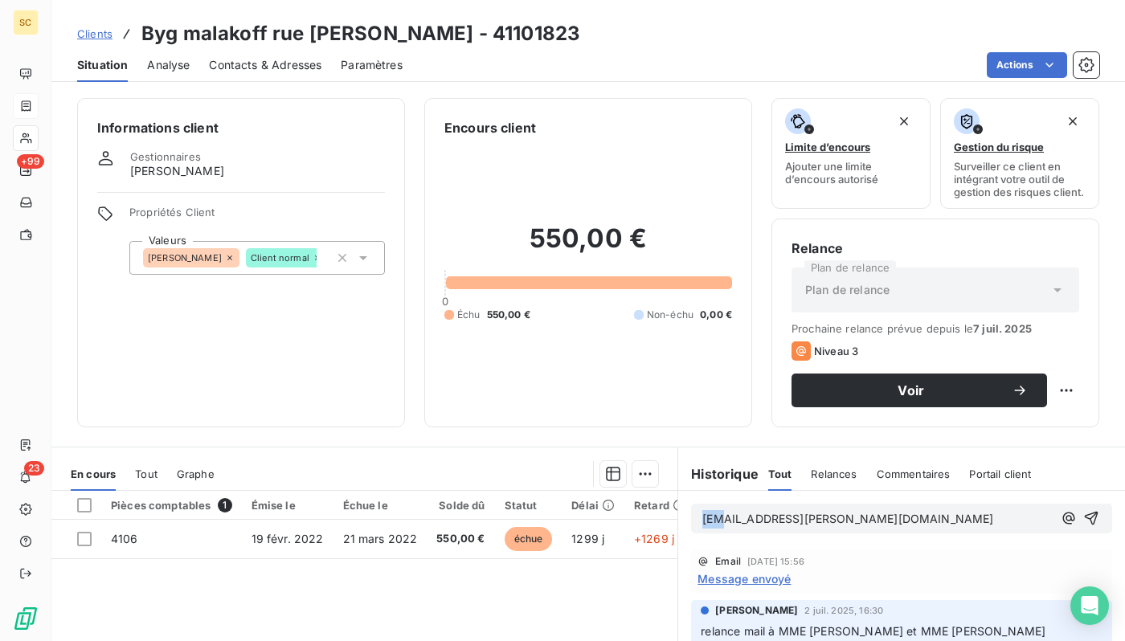
drag, startPoint x: 783, startPoint y: 518, endPoint x: 512, endPoint y: 489, distance: 272.2
click at [512, 489] on div "En cours Tout Graphe Pièces comptables 1 Émise le Échue le Solde dû Statut Déla…" at bounding box center [587, 648] width 1073 height 402
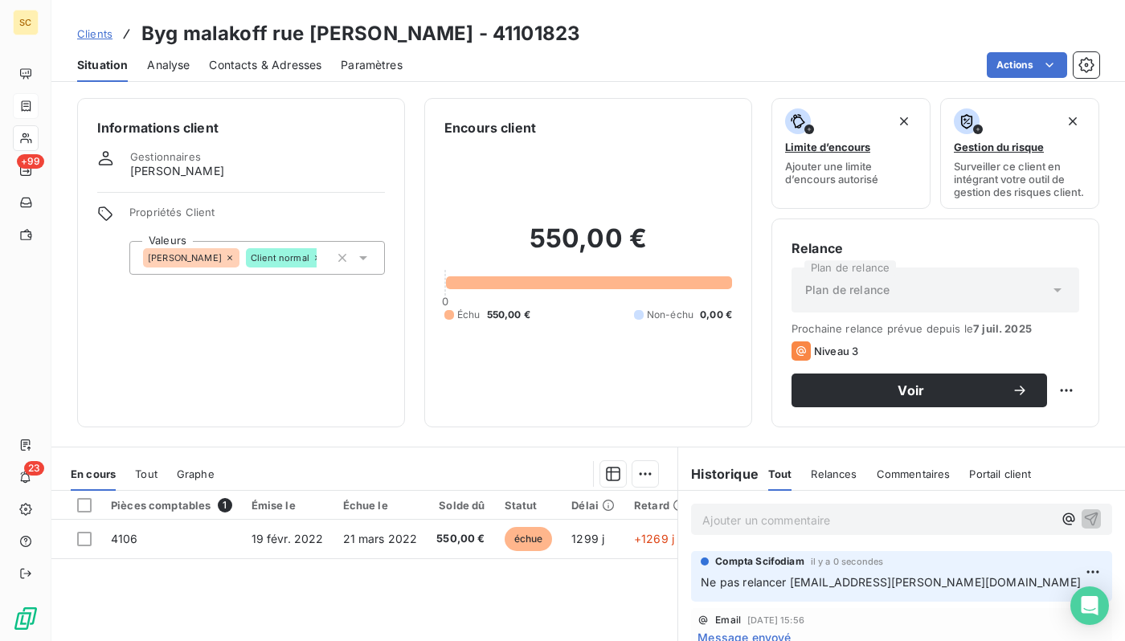
click at [247, 67] on span "Contacts & Adresses" at bounding box center [265, 65] width 112 height 16
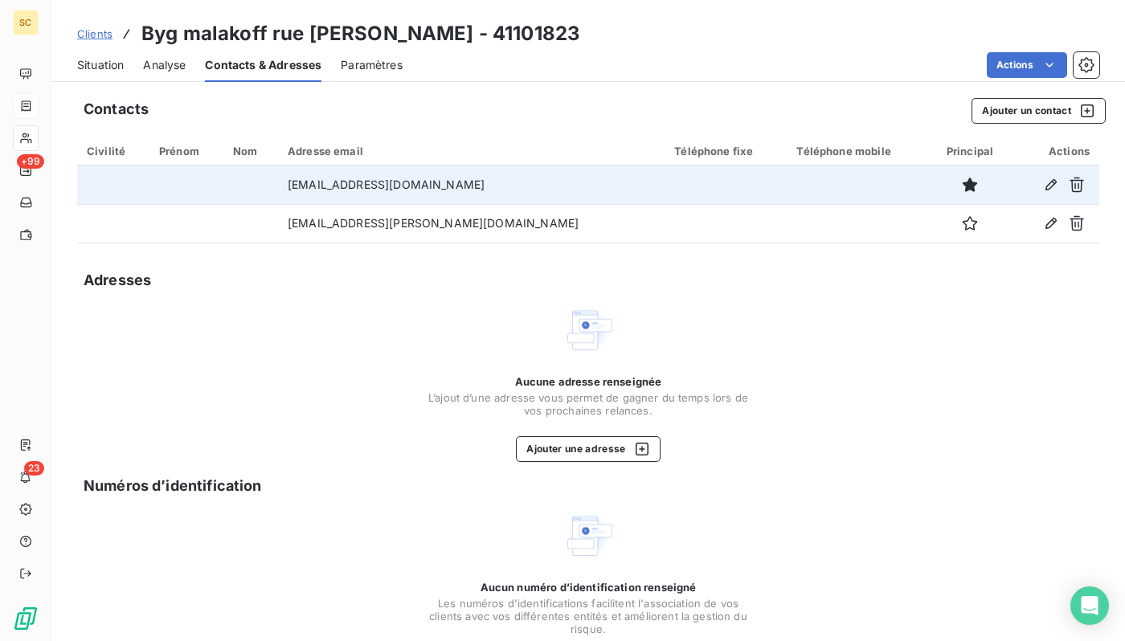
drag, startPoint x: 483, startPoint y: 179, endPoint x: 284, endPoint y: 174, distance: 198.5
click at [284, 174] on tr "[EMAIL_ADDRESS][DOMAIN_NAME]" at bounding box center [588, 184] width 1022 height 39
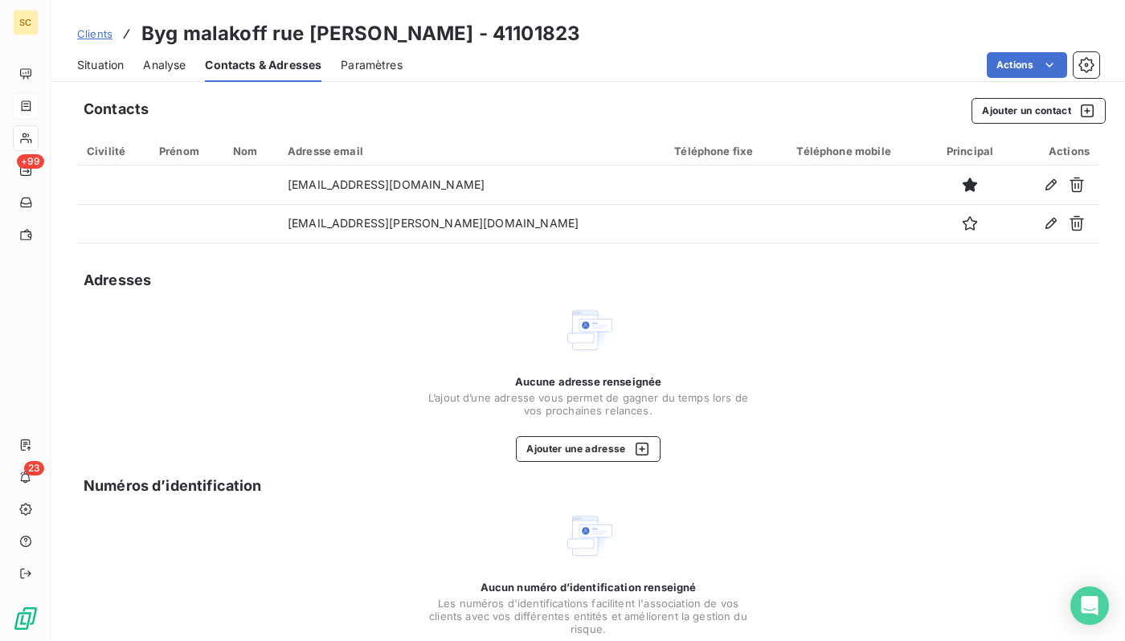
copy tr "[EMAIL_ADDRESS][DOMAIN_NAME]"
click at [76, 76] on div "Situation Analyse Contacts & Adresses Paramètres Actions" at bounding box center [587, 65] width 1073 height 34
click at [86, 71] on span "Situation" at bounding box center [100, 65] width 47 height 16
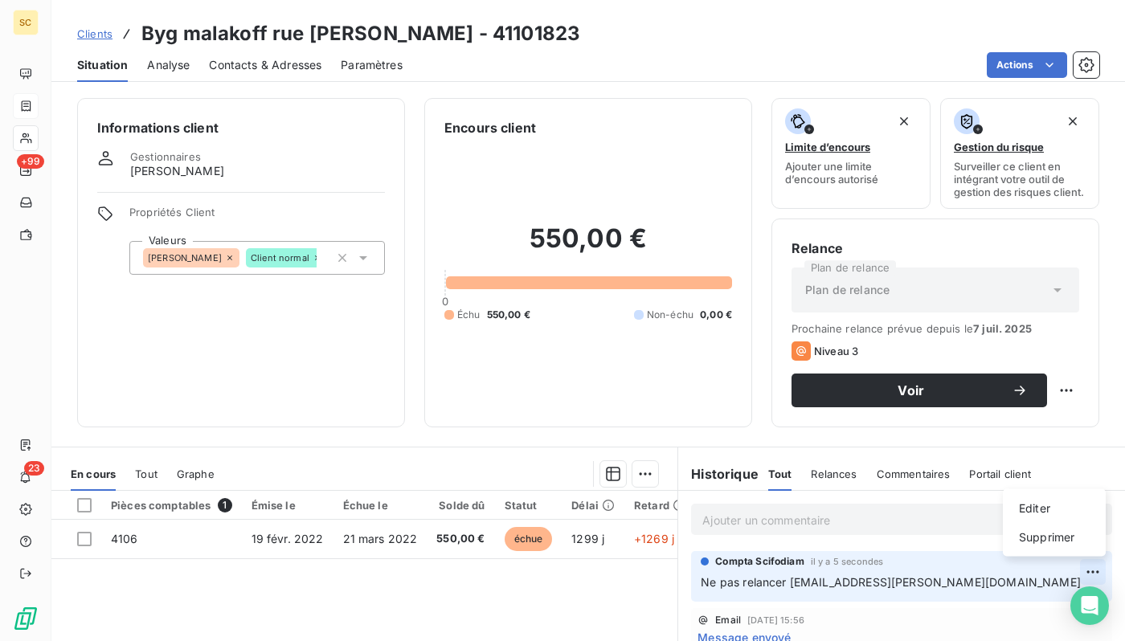
click at [1091, 571] on html "SC +99 23 Clients Byg malakoff rue [PERSON_NAME] - 41101823 Situation Analyse C…" at bounding box center [562, 320] width 1125 height 641
click at [1041, 513] on div "Editer" at bounding box center [1054, 509] width 90 height 26
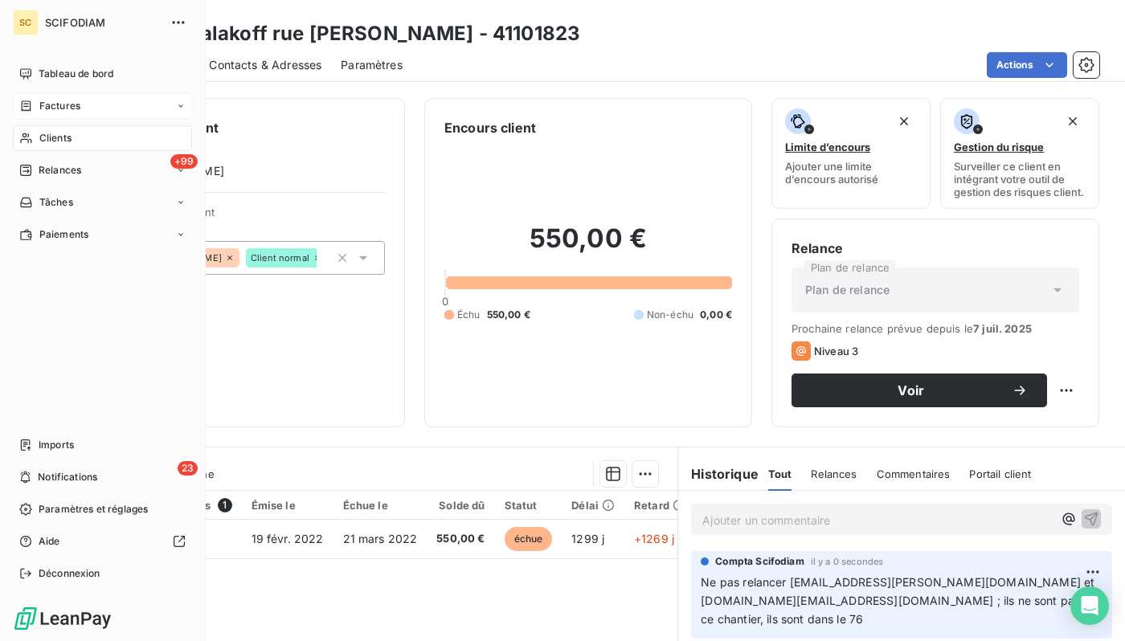
click at [51, 147] on div "Clients" at bounding box center [102, 138] width 179 height 26
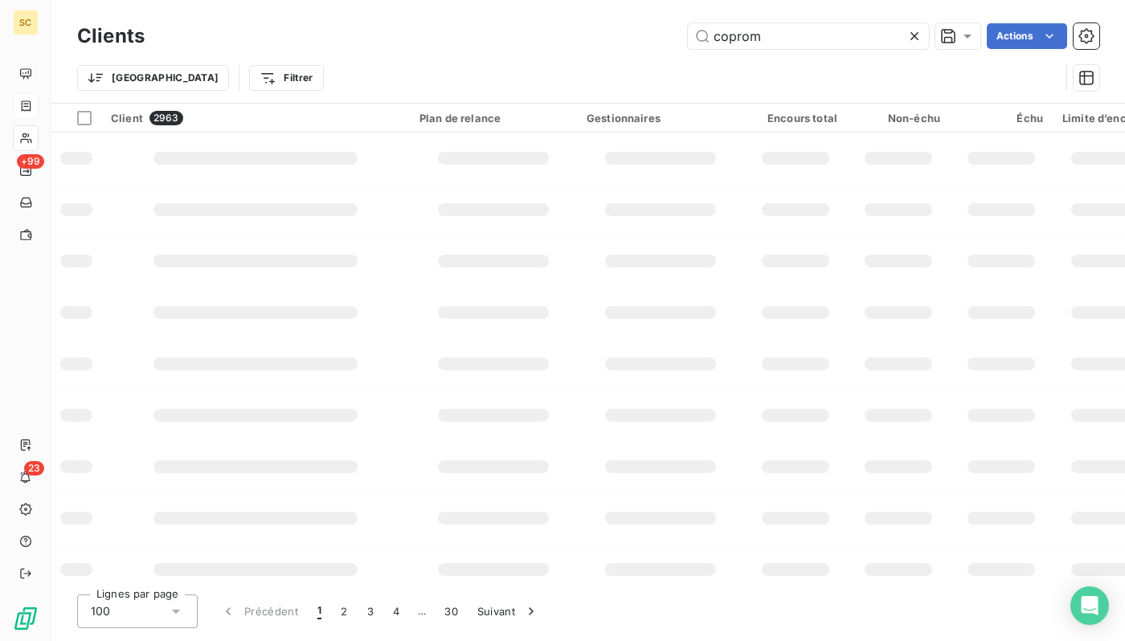
type input "coprom"
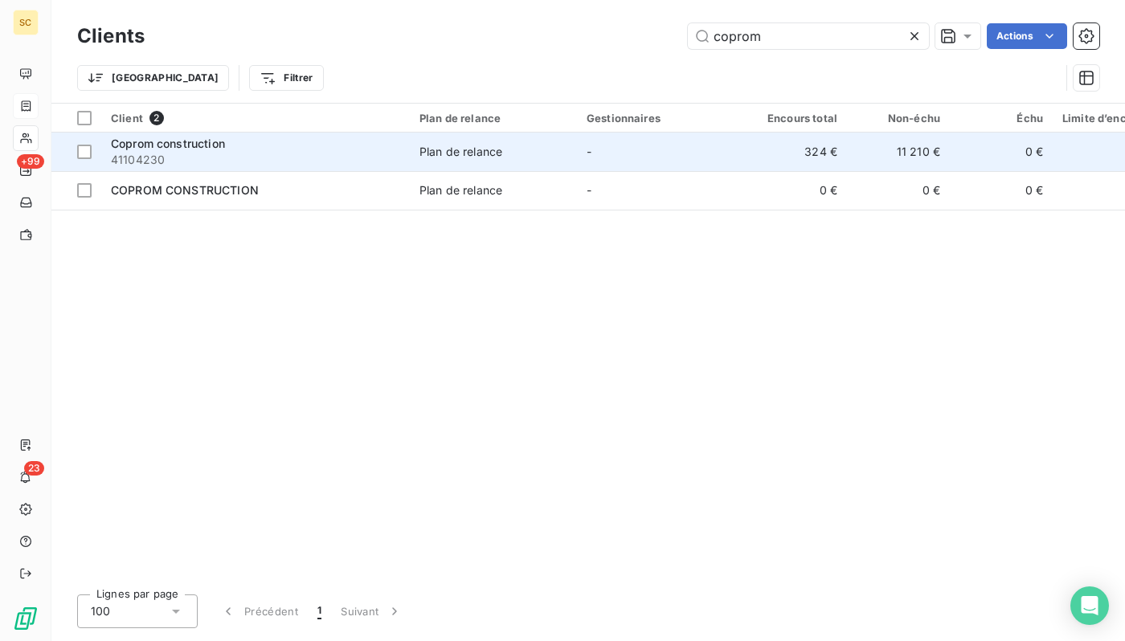
click at [349, 147] on div "Coprom construction" at bounding box center [255, 144] width 289 height 16
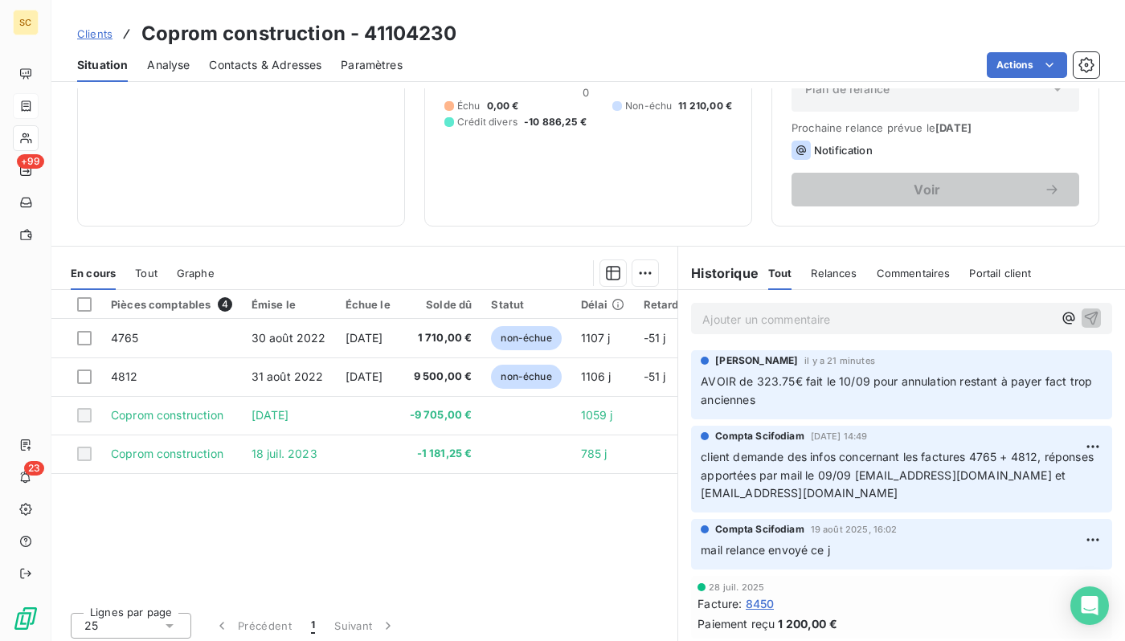
scroll to position [207, 0]
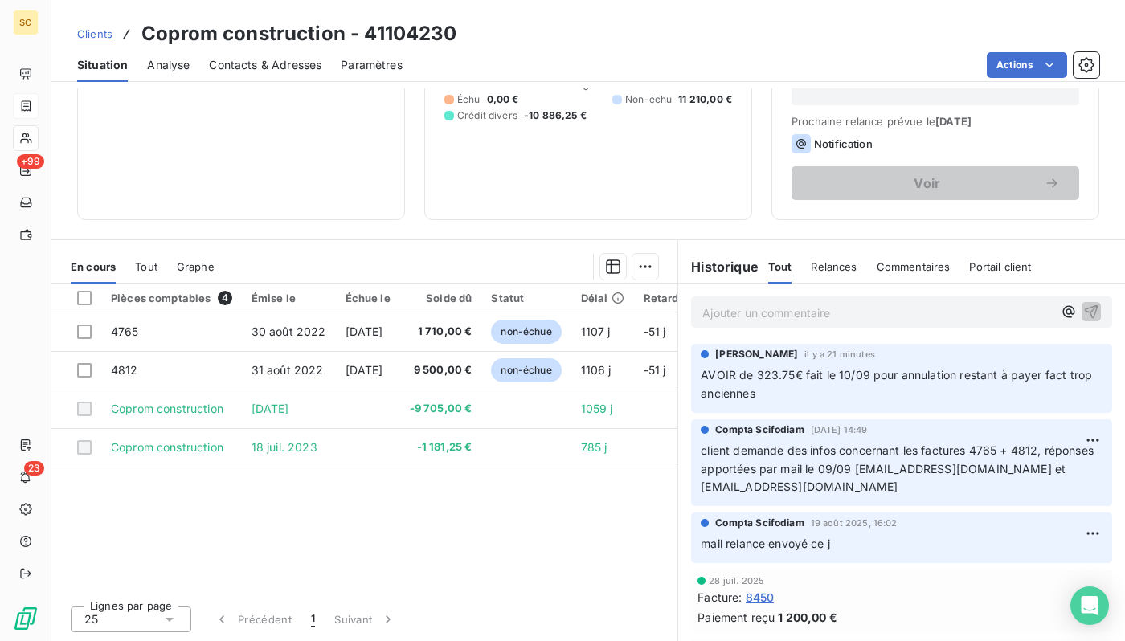
click at [788, 314] on p "Ajouter un commentaire ﻿" at bounding box center [877, 313] width 350 height 20
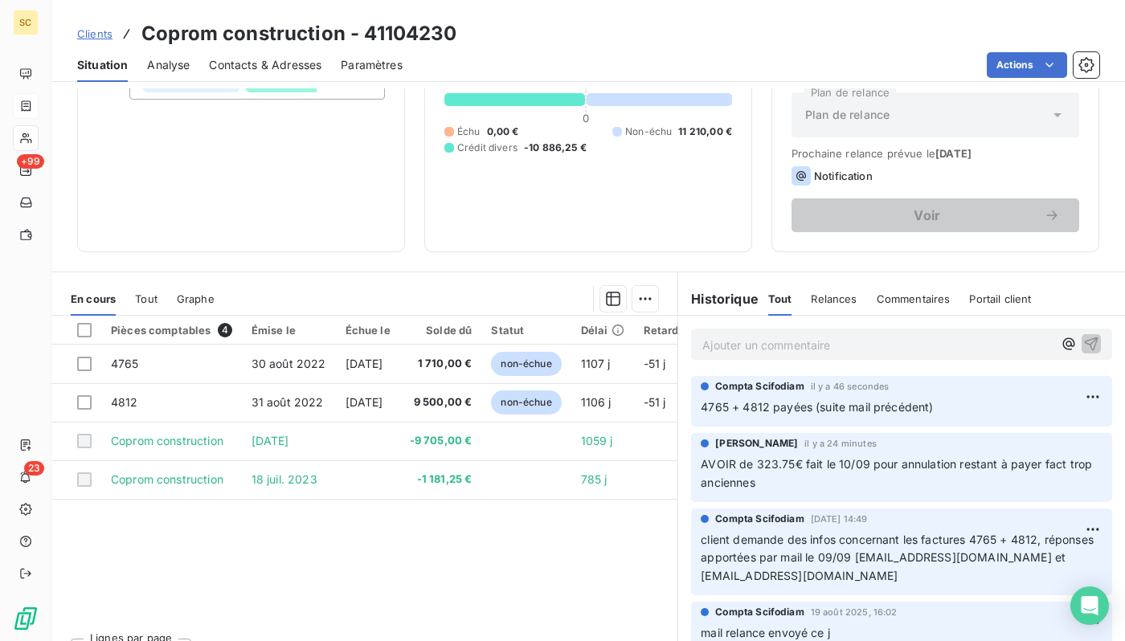
scroll to position [165, 0]
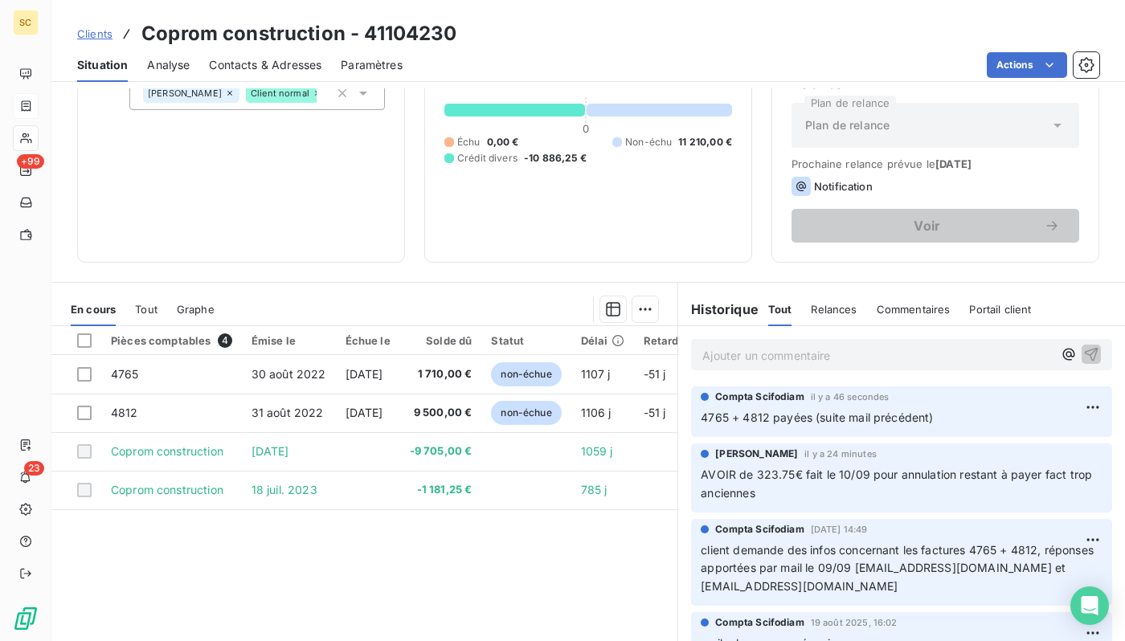
click at [561, 540] on div "Pièces comptables 4 Émise le Échue le Solde dû Statut Délai Retard Tag relance …" at bounding box center [364, 480] width 626 height 309
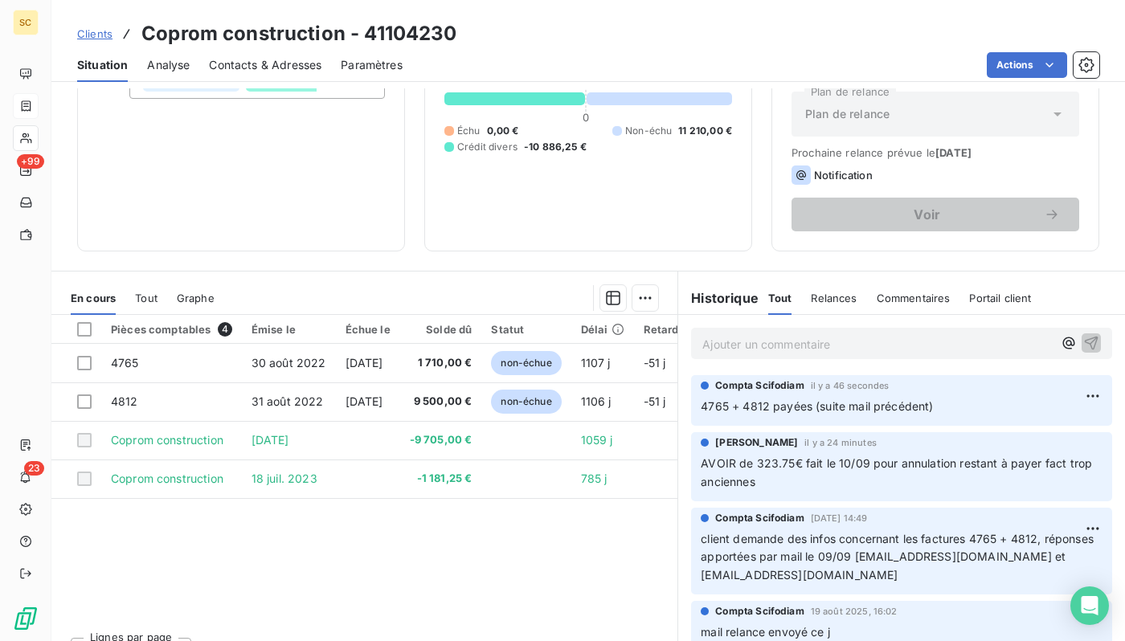
scroll to position [170, 0]
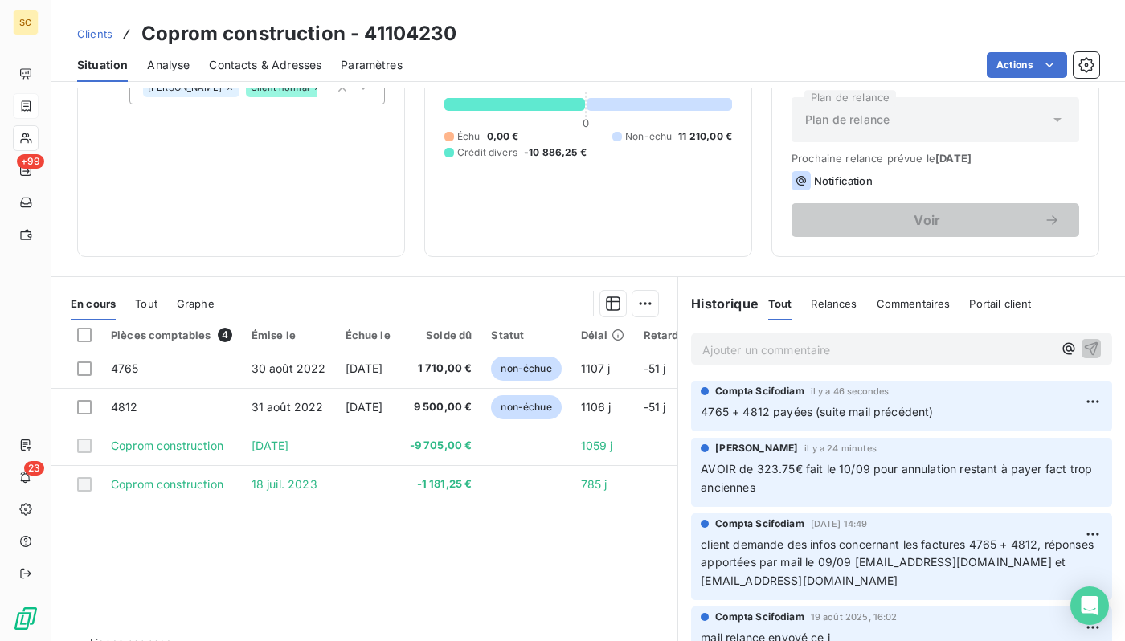
click at [104, 34] on span "Clients" at bounding box center [94, 33] width 35 height 13
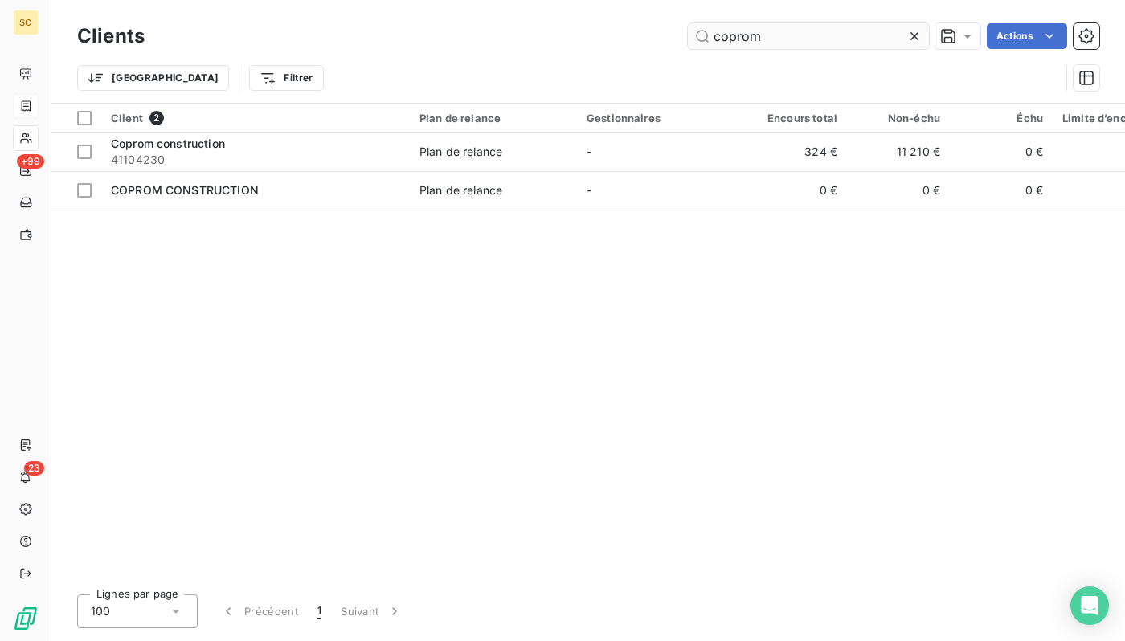
click at [731, 41] on input "coprom" at bounding box center [808, 36] width 241 height 26
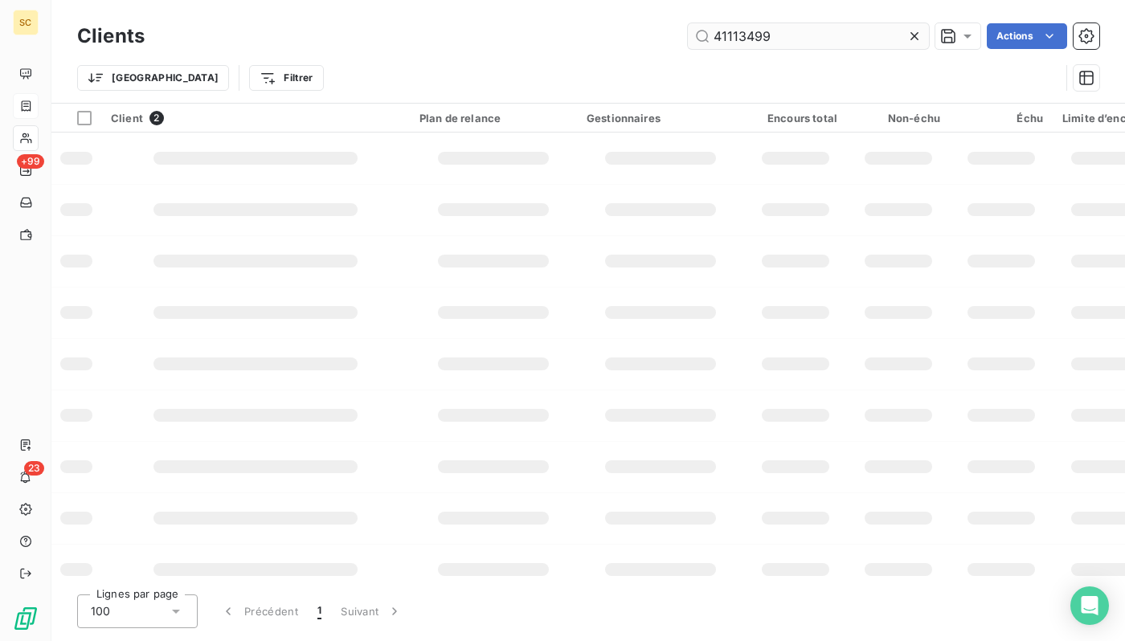
type input "41113499"
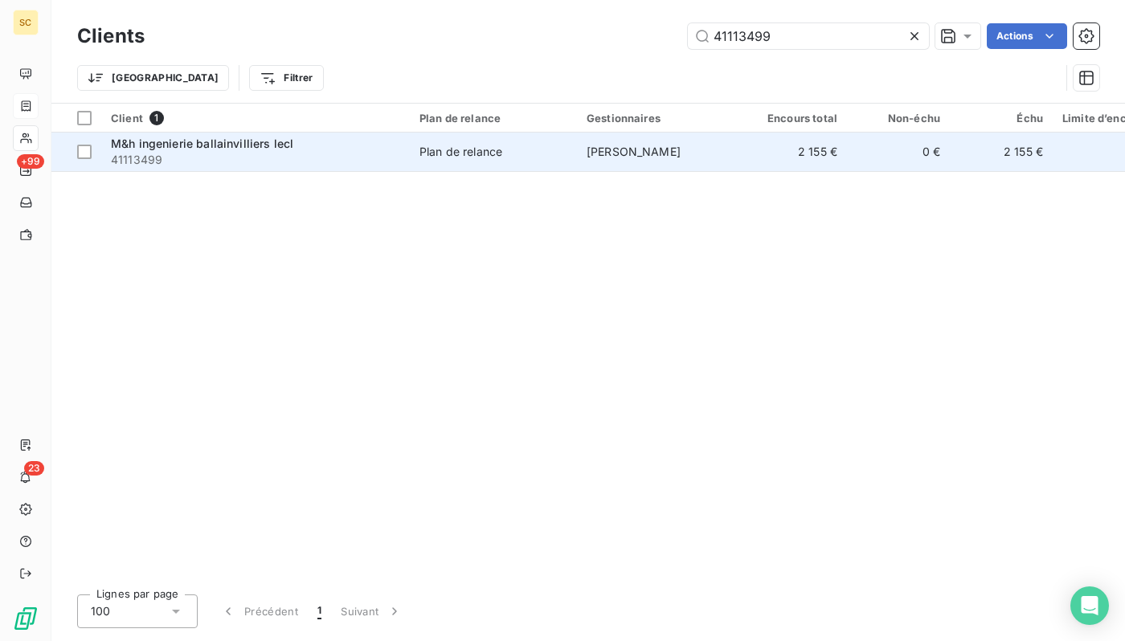
click at [547, 147] on span "Plan de relance" at bounding box center [493, 152] width 148 height 16
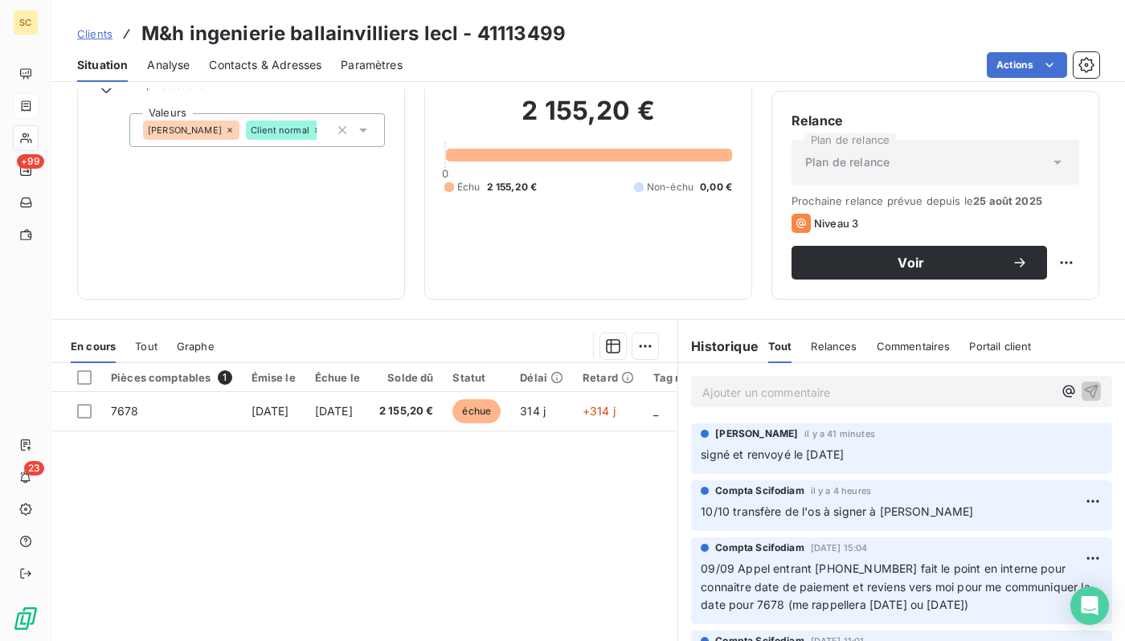
click at [803, 390] on p "Ajouter un commentaire ﻿" at bounding box center [877, 392] width 350 height 20
